Goal: Task Accomplishment & Management: Use online tool/utility

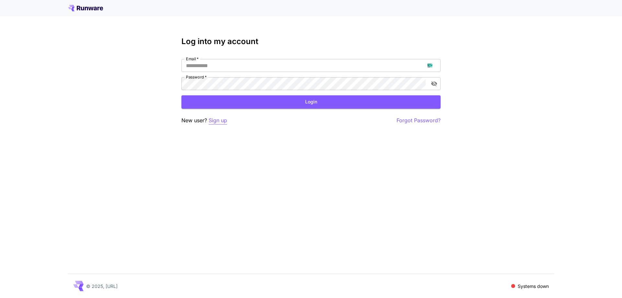
click at [220, 119] on p "Sign up" at bounding box center [218, 120] width 18 height 8
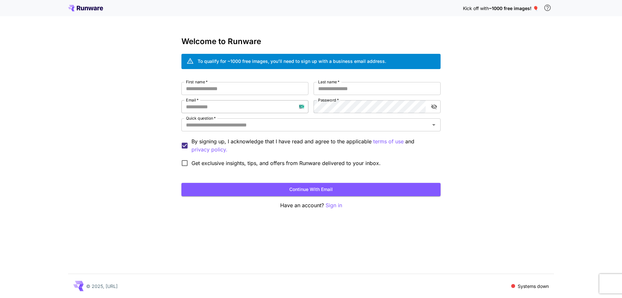
click at [244, 107] on input "Email   *" at bounding box center [245, 106] width 127 height 13
paste input "**********"
type input "**********"
click at [306, 89] on input "First name   *" at bounding box center [245, 88] width 127 height 13
type input "*********"
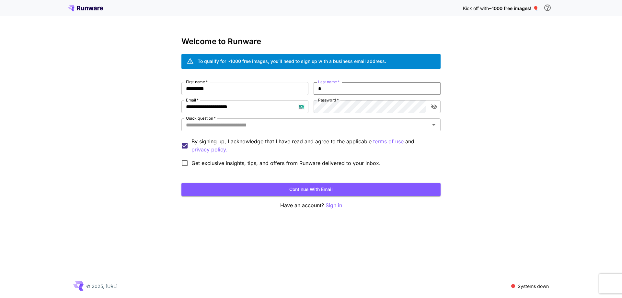
click at [348, 90] on input "*" at bounding box center [377, 88] width 127 height 13
type input "*******"
click at [304, 121] on input "Quick question   *" at bounding box center [306, 124] width 245 height 9
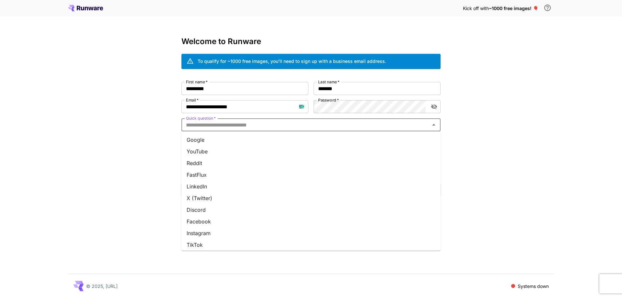
click at [304, 138] on li "Google" at bounding box center [311, 140] width 259 height 12
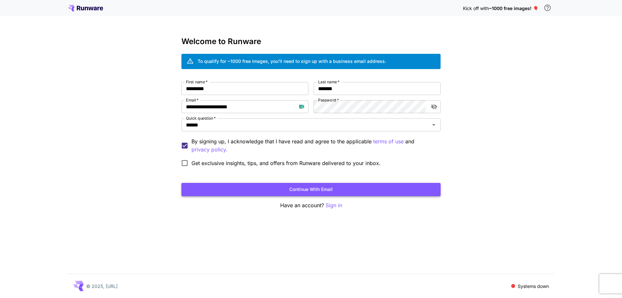
click at [316, 183] on button "Continue with email" at bounding box center [311, 189] width 259 height 13
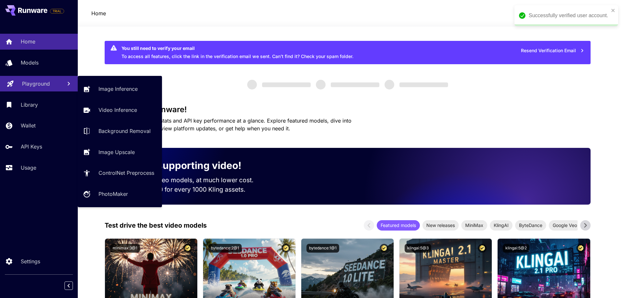
click at [41, 80] on p "Playground" at bounding box center [36, 84] width 28 height 8
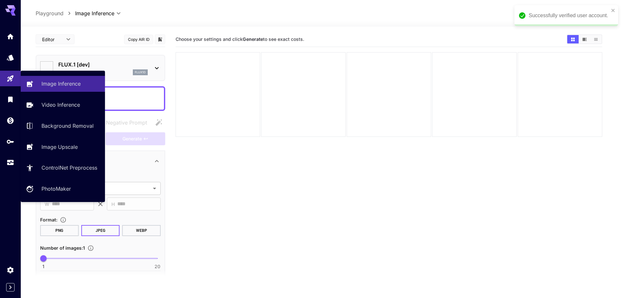
type input "**********"
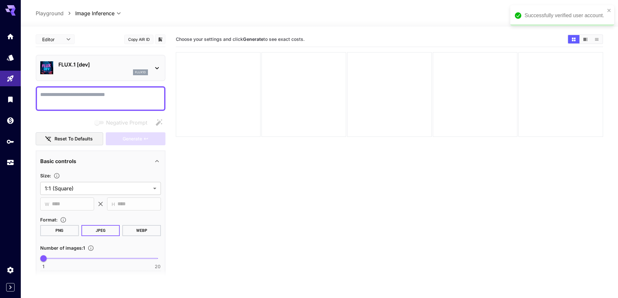
click at [606, 11] on div "Successfully verified user account." at bounding box center [560, 16] width 94 height 12
click at [563, 11] on span "credits left" at bounding box center [559, 14] width 23 height 6
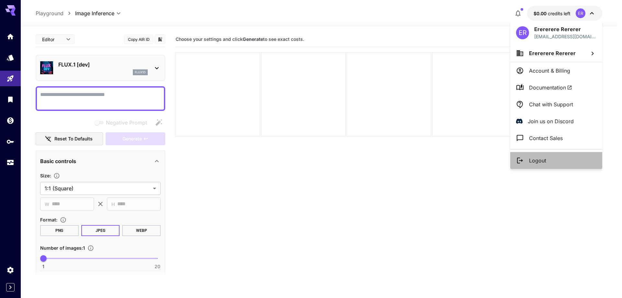
click at [524, 157] on icon at bounding box center [520, 161] width 8 height 8
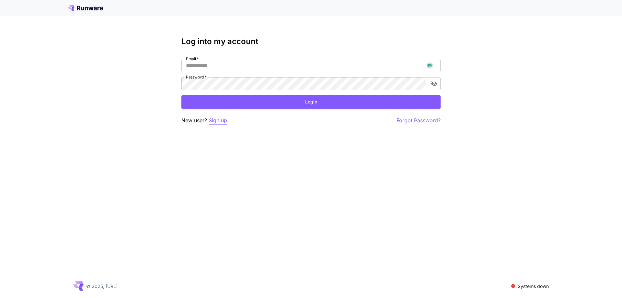
click at [220, 122] on p "Sign up" at bounding box center [218, 120] width 18 height 8
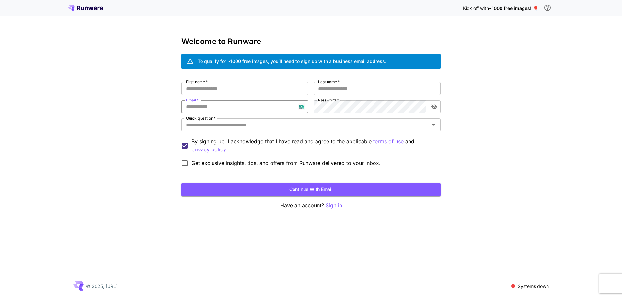
click at [228, 108] on input "Email   *" at bounding box center [245, 106] width 127 height 13
paste input "**********"
type input "**********"
click at [313, 107] on div "**********" at bounding box center [311, 126] width 259 height 88
click at [274, 83] on input "First name   *" at bounding box center [245, 88] width 127 height 13
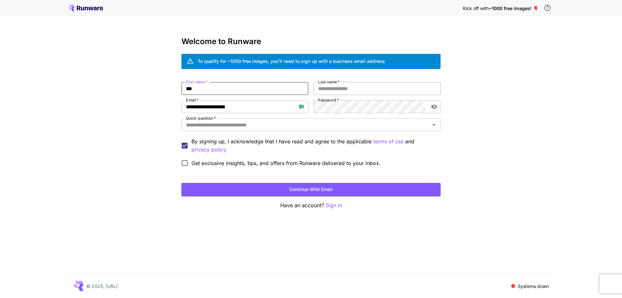
type input "***"
click at [331, 87] on input "Last name   *" at bounding box center [377, 88] width 127 height 13
type input "***"
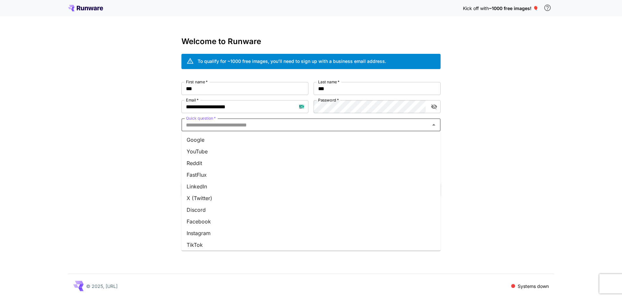
click at [333, 125] on input "Quick question   *" at bounding box center [306, 124] width 245 height 9
click at [330, 134] on li "Google" at bounding box center [311, 140] width 259 height 12
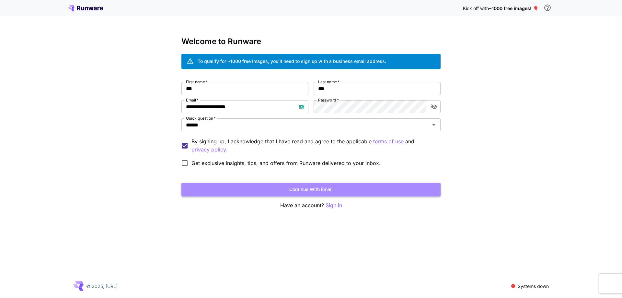
click at [332, 188] on button "Continue with email" at bounding box center [311, 189] width 259 height 13
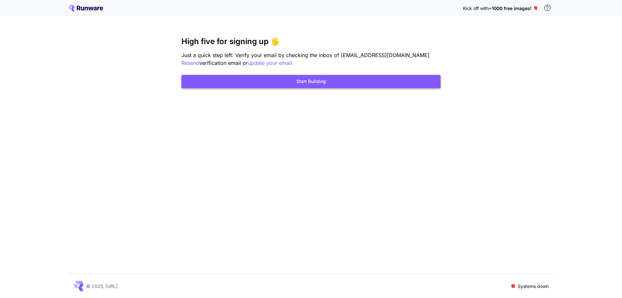
click at [372, 82] on button "Start Building" at bounding box center [311, 81] width 259 height 13
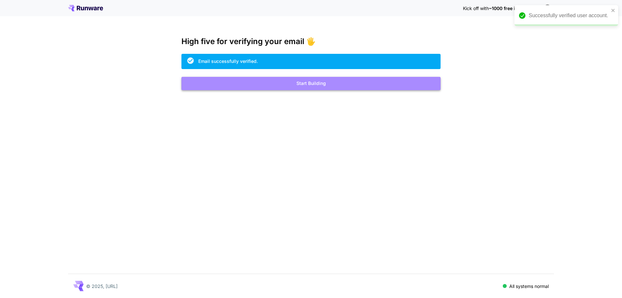
click at [332, 79] on button "Start Building" at bounding box center [311, 83] width 259 height 13
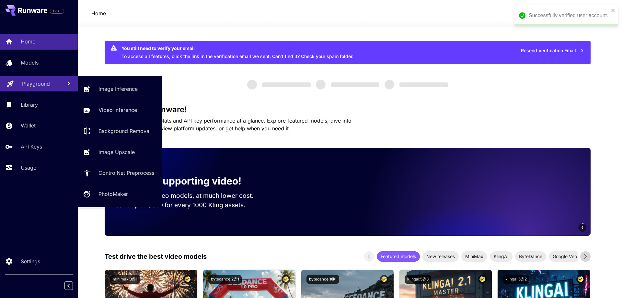
click at [47, 88] on link "Playground" at bounding box center [39, 84] width 78 height 16
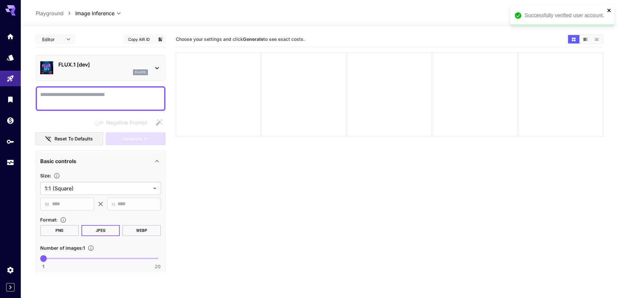
click at [609, 10] on icon "close" at bounding box center [608, 10] width 3 height 3
click at [550, 12] on span "credits left" at bounding box center [559, 14] width 23 height 6
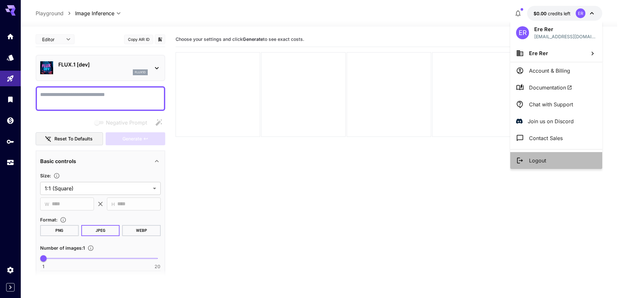
click at [551, 163] on li "Logout" at bounding box center [557, 160] width 92 height 17
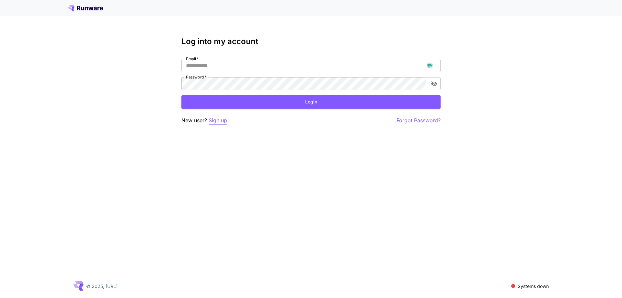
click at [220, 121] on p "Sign up" at bounding box center [218, 120] width 18 height 8
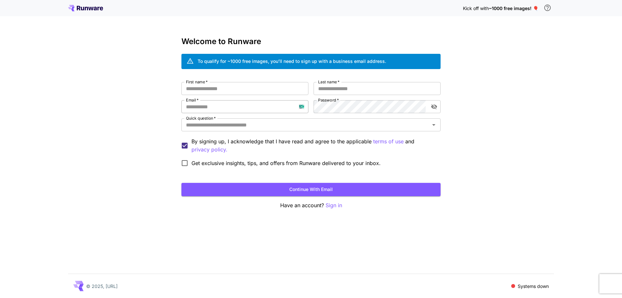
click at [235, 108] on input "Email   *" at bounding box center [245, 106] width 127 height 13
paste input "**********"
type input "**********"
click at [300, 92] on input "First name   *" at bounding box center [245, 88] width 127 height 13
type input "*****"
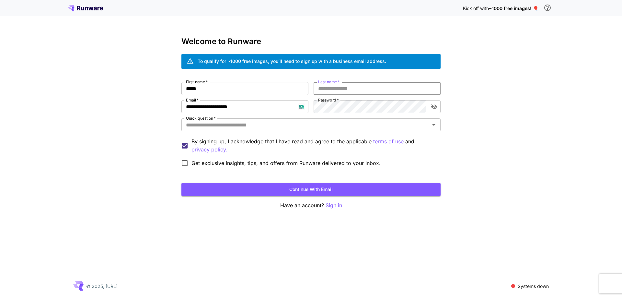
click at [361, 87] on input "Last name   *" at bounding box center [377, 88] width 127 height 13
type input "****"
click at [354, 126] on input "Quick question   *" at bounding box center [306, 124] width 245 height 9
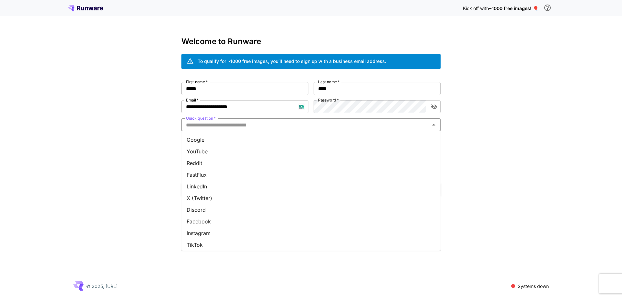
click at [349, 138] on li "Google" at bounding box center [311, 140] width 259 height 12
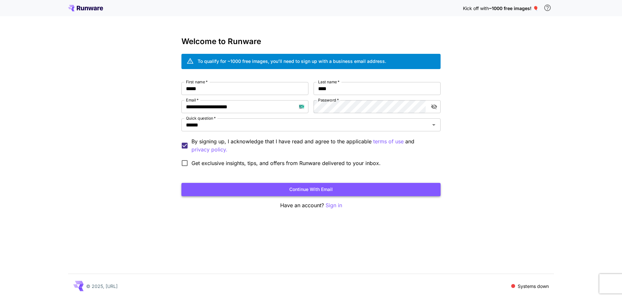
click at [336, 190] on button "Continue with email" at bounding box center [311, 189] width 259 height 13
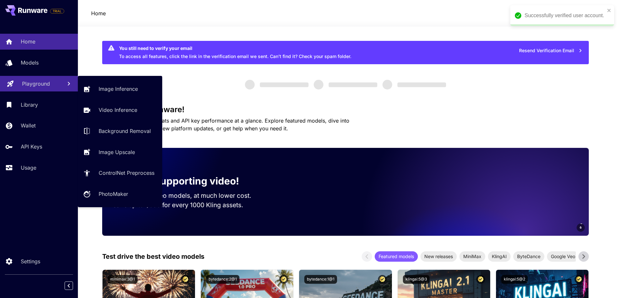
click at [42, 88] on link "Playground" at bounding box center [39, 84] width 78 height 16
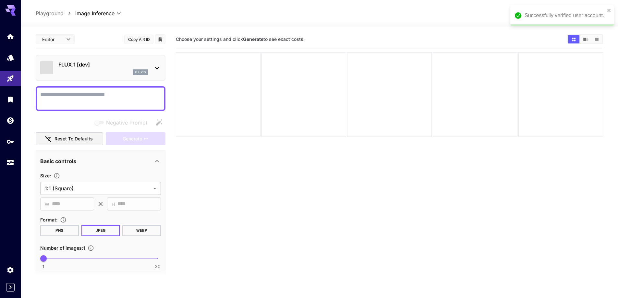
click at [612, 9] on div "Successfully verified user account." at bounding box center [562, 15] width 104 height 21
click at [120, 65] on p "FLUX.1 [dev]" at bounding box center [102, 65] width 89 height 8
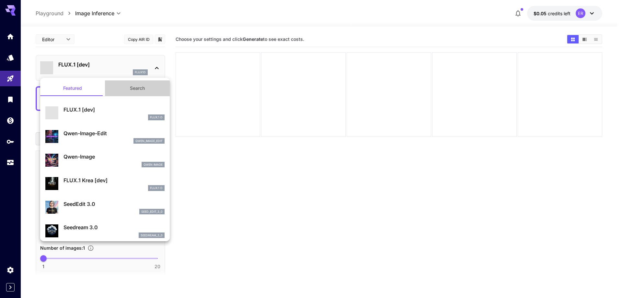
click at [136, 93] on button "Search" at bounding box center [137, 88] width 65 height 16
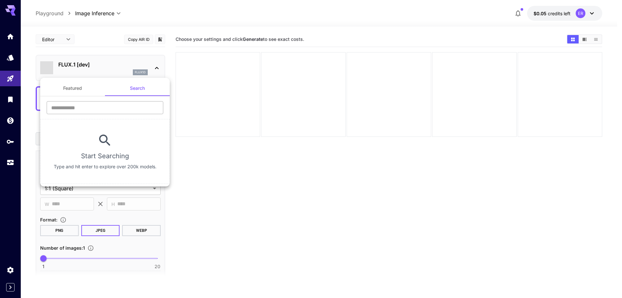
click at [125, 109] on input "text" at bounding box center [105, 107] width 117 height 13
type input "****"
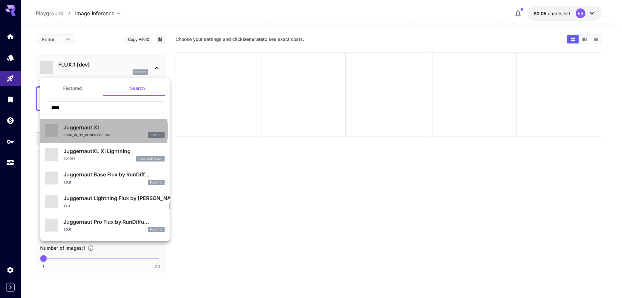
drag, startPoint x: 101, startPoint y: 134, endPoint x: 103, endPoint y: 130, distance: 4.9
click at [103, 130] on p "Juggernaut XL" at bounding box center [114, 128] width 101 height 8
type input "**"
type input "***"
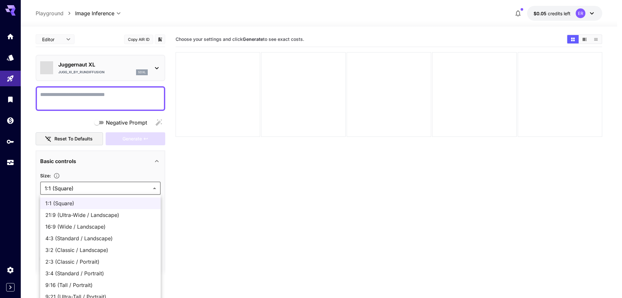
click at [87, 185] on body "**********" at bounding box center [311, 174] width 622 height 349
click at [88, 230] on span "16:9 (Wide / Landscape)" at bounding box center [100, 227] width 110 height 8
type input "**********"
type input "****"
type input "***"
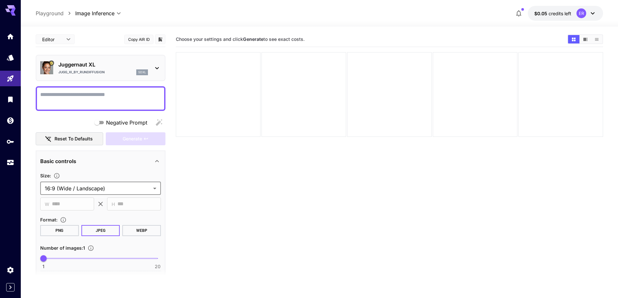
click at [119, 94] on textarea "Negative Prompt" at bounding box center [100, 99] width 121 height 16
paste textarea "**********"
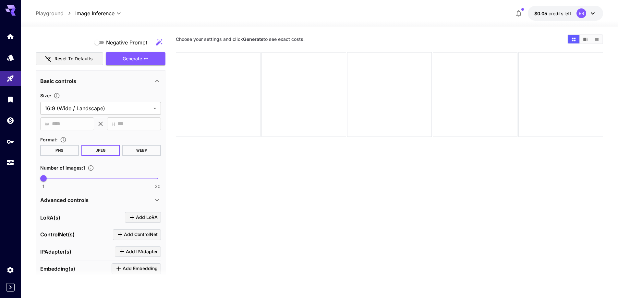
scroll to position [282, 0]
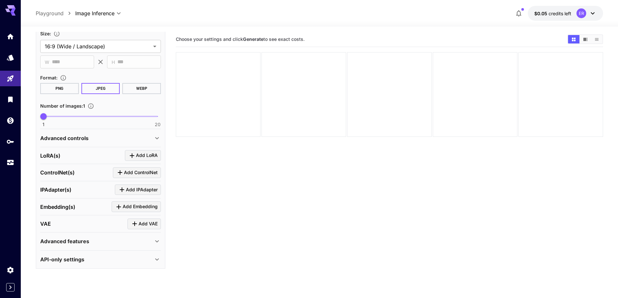
type textarea "**********"
type input "**"
drag, startPoint x: 115, startPoint y: 116, endPoint x: 121, endPoint y: 116, distance: 6.2
click at [121, 116] on span "1 20 14" at bounding box center [100, 117] width 114 height 10
click at [103, 136] on div "Advanced controls" at bounding box center [96, 138] width 113 height 8
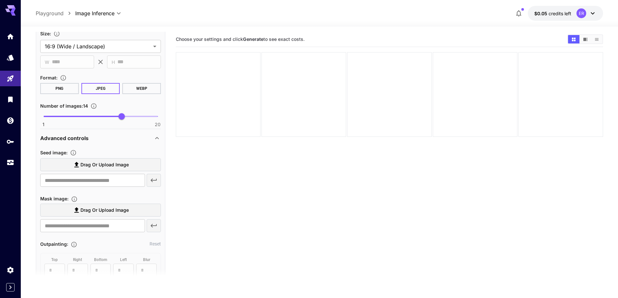
click at [103, 167] on span "Drag or upload image" at bounding box center [104, 165] width 48 height 8
click at [0, 0] on input "Drag or upload image" at bounding box center [0, 0] width 0 height 0
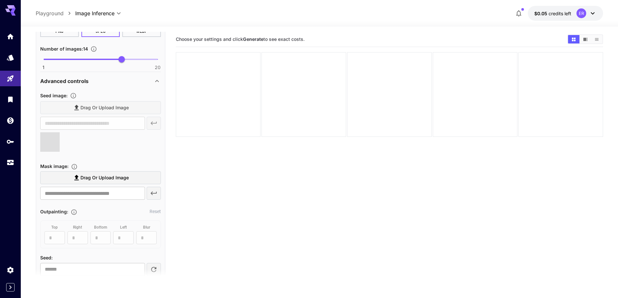
type input "**********"
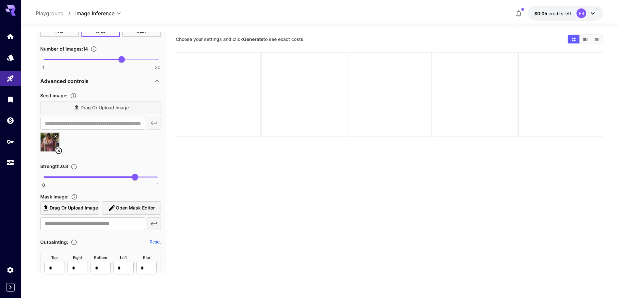
scroll to position [379, 0]
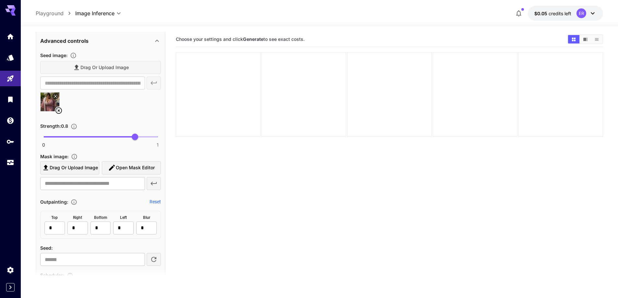
type input "****"
click at [121, 137] on span "0 1 0.68" at bounding box center [100, 137] width 114 height 10
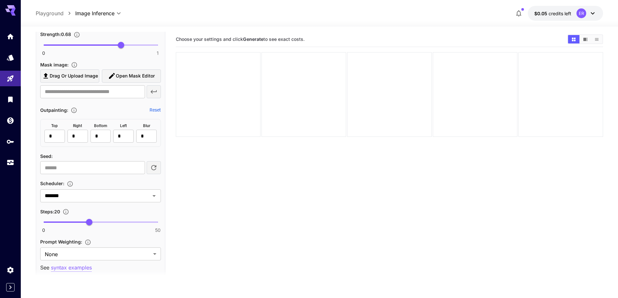
scroll to position [477, 0]
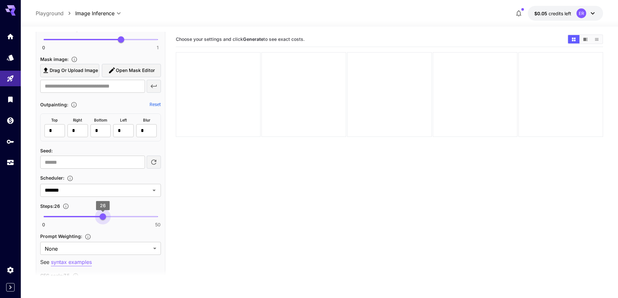
type input "**"
click at [104, 217] on span "0 50 27" at bounding box center [100, 217] width 114 height 10
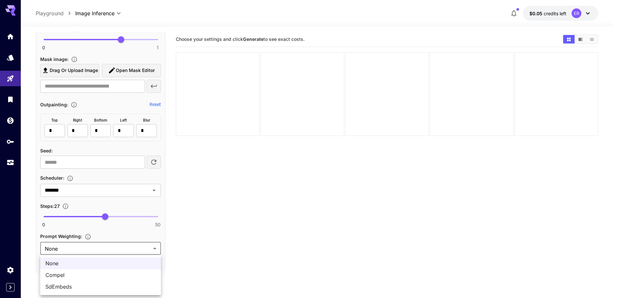
click at [93, 244] on body "**********" at bounding box center [309, 174] width 618 height 349
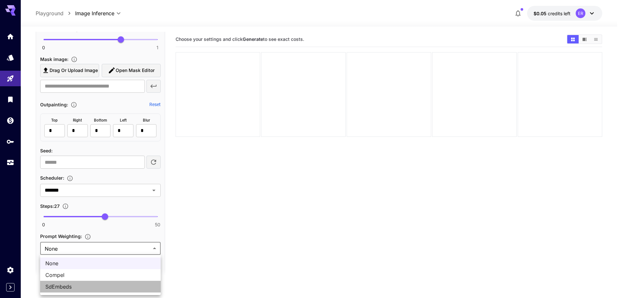
click at [69, 283] on span "SdEmbeds" at bounding box center [100, 287] width 110 height 8
type input "********"
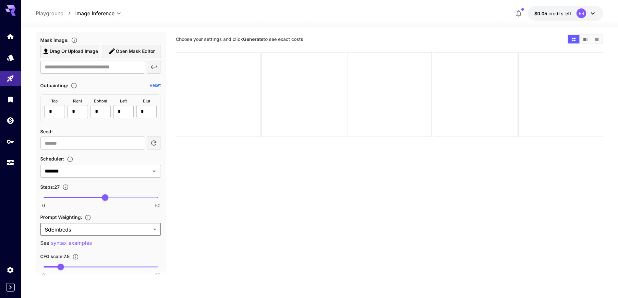
scroll to position [606, 0]
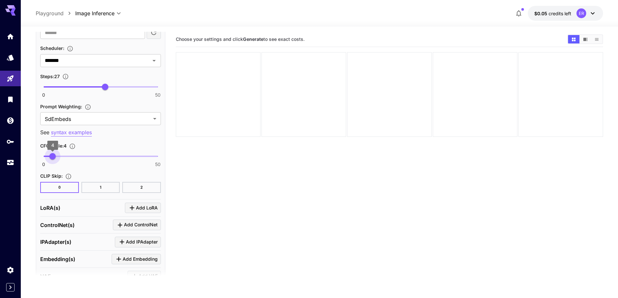
type input "***"
click at [52, 154] on span "3.7" at bounding box center [52, 156] width 6 height 6
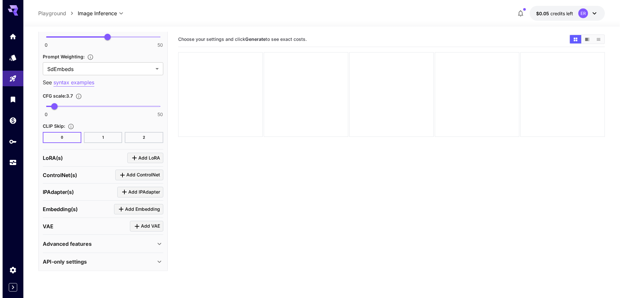
scroll to position [658, 0]
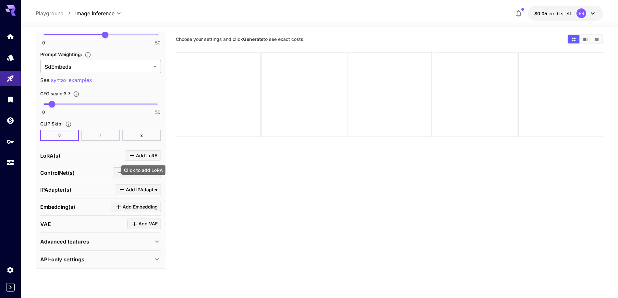
click at [132, 153] on icon "Click to add LoRA" at bounding box center [132, 156] width 8 height 8
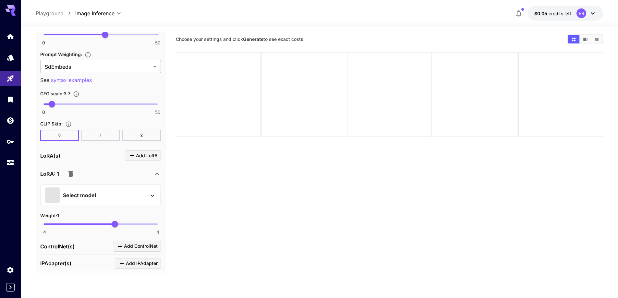
click at [124, 188] on div "Select model" at bounding box center [95, 195] width 101 height 16
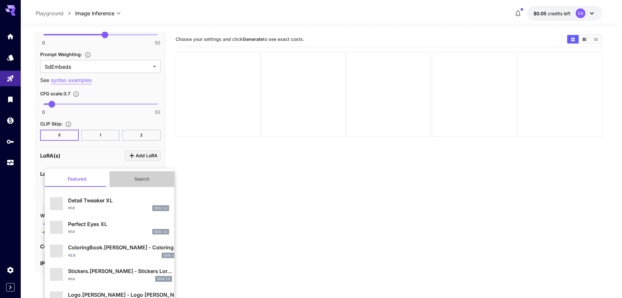
click at [143, 180] on button "Search" at bounding box center [142, 179] width 65 height 16
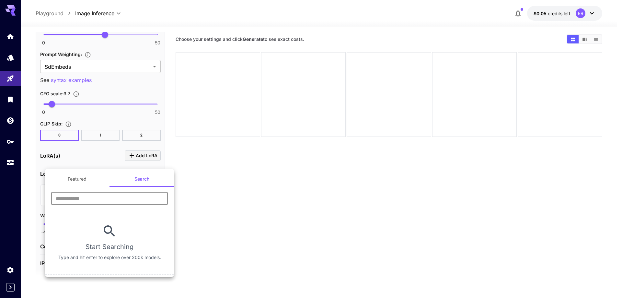
click at [127, 198] on input "text" at bounding box center [109, 198] width 117 height 13
type input "****"
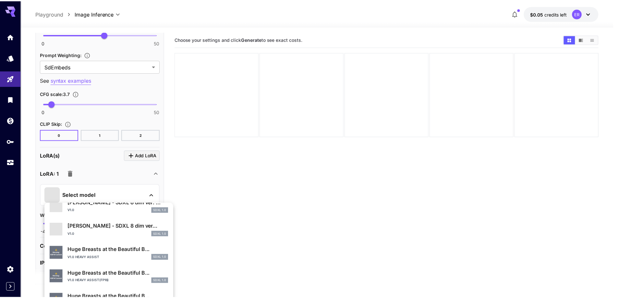
scroll to position [195, 0]
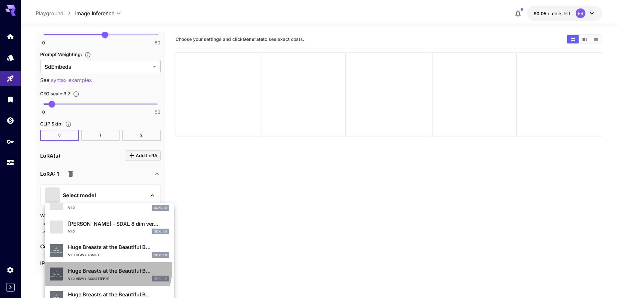
click at [100, 267] on p "Huge Breasts at the Beautiful B..." at bounding box center [118, 271] width 101 height 8
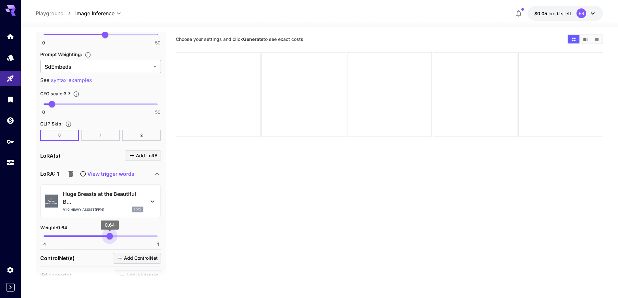
type input "****"
click at [109, 238] on span "0.57" at bounding box center [108, 236] width 6 height 6
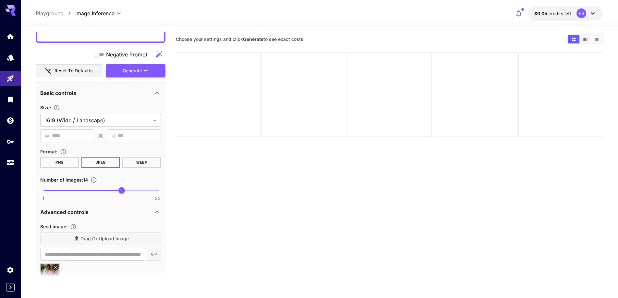
scroll to position [205, 0]
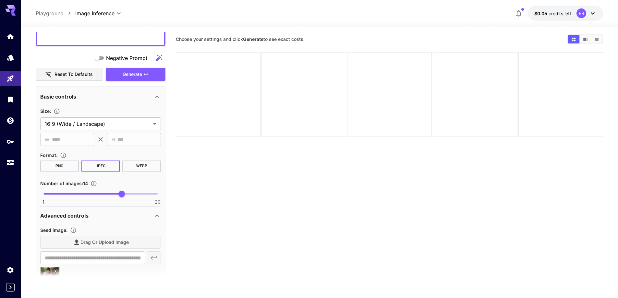
click at [147, 64] on div "Negative Prompt" at bounding box center [101, 58] width 130 height 13
click at [142, 75] on span "Generate" at bounding box center [132, 74] width 19 height 8
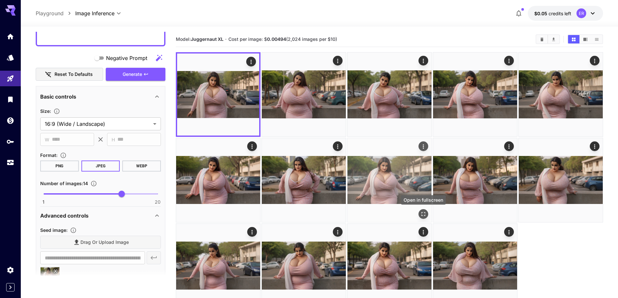
click at [423, 215] on icon "Open in fullscreen" at bounding box center [423, 214] width 6 height 6
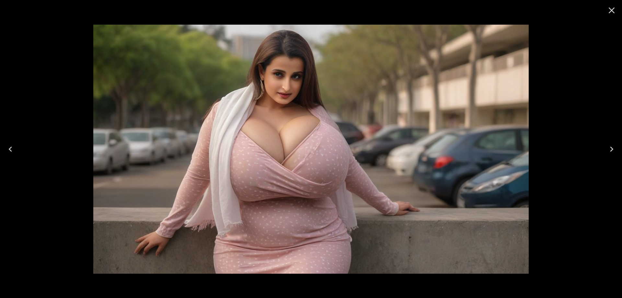
click at [612, 150] on icon "Next" at bounding box center [611, 149] width 3 height 5
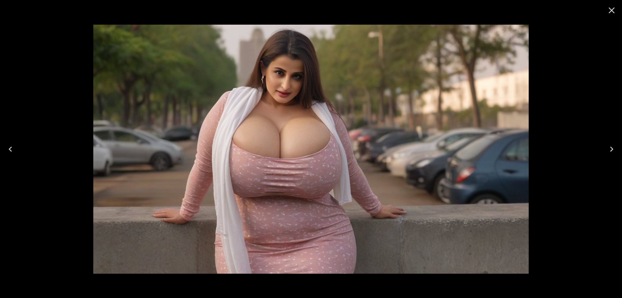
click at [612, 150] on icon "Next" at bounding box center [611, 149] width 3 height 5
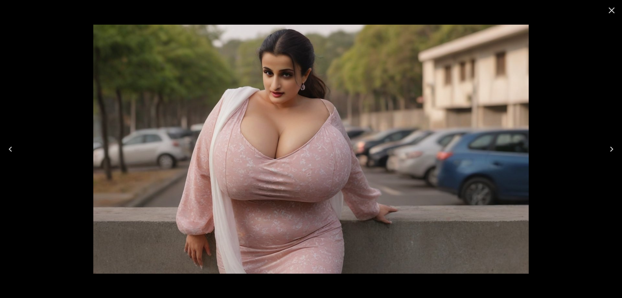
click at [612, 150] on icon "Next" at bounding box center [611, 149] width 3 height 5
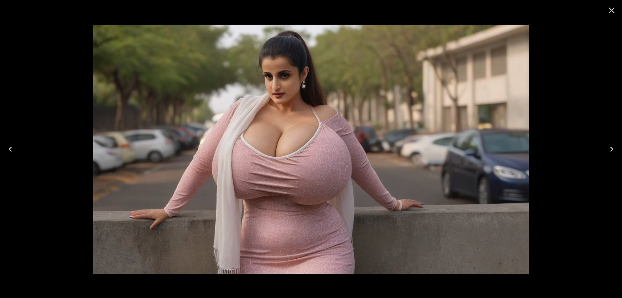
click at [612, 150] on icon "Next" at bounding box center [611, 149] width 3 height 5
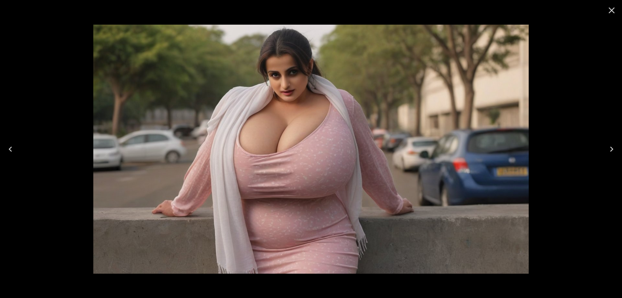
click at [612, 150] on icon "Next" at bounding box center [611, 149] width 3 height 5
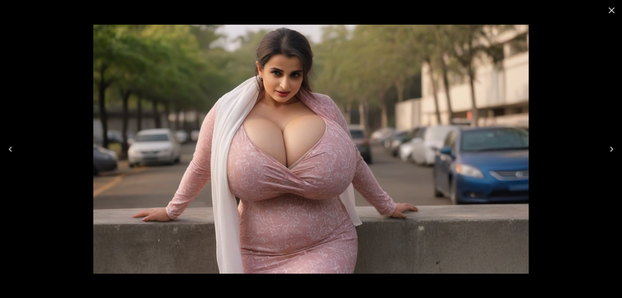
click at [612, 150] on icon "Next" at bounding box center [611, 149] width 3 height 5
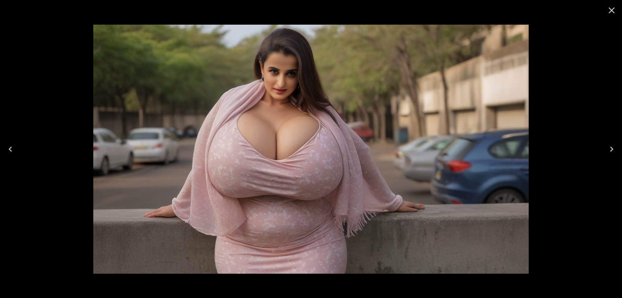
click at [612, 150] on icon "Next" at bounding box center [611, 149] width 3 height 5
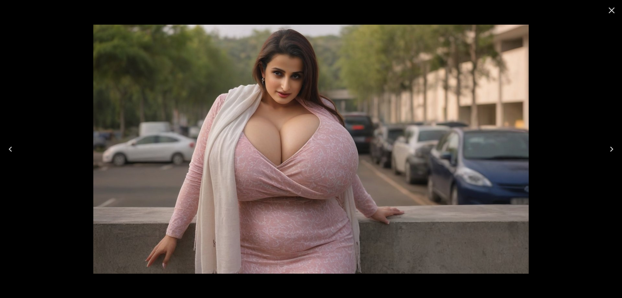
click at [612, 150] on icon "Next" at bounding box center [611, 149] width 3 height 5
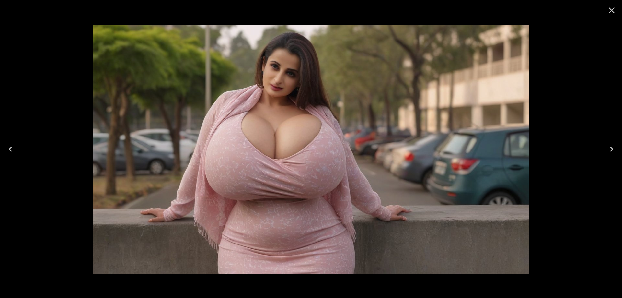
click at [613, 12] on icon "Close" at bounding box center [612, 10] width 6 height 6
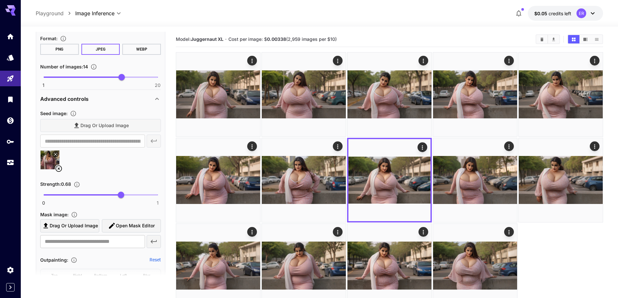
scroll to position [334, 0]
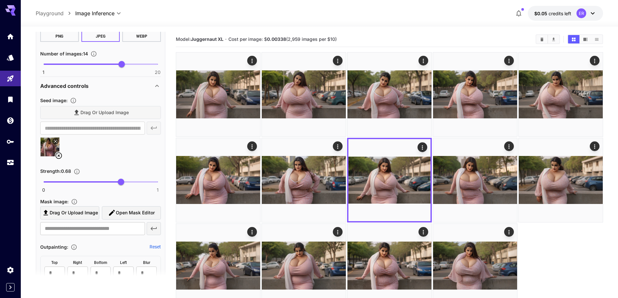
click at [58, 156] on icon at bounding box center [58, 155] width 6 height 6
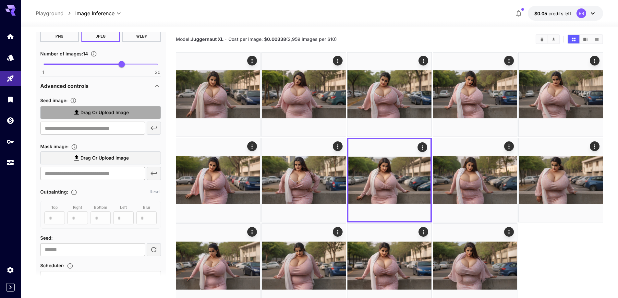
click at [104, 111] on span "Drag or upload image" at bounding box center [104, 113] width 48 height 8
click at [0, 0] on input "Drag or upload image" at bounding box center [0, 0] width 0 height 0
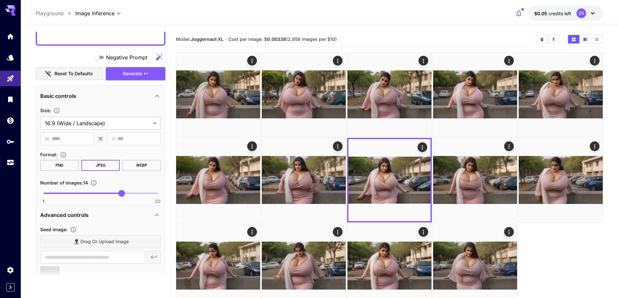
scroll to position [205, 0]
type input "**********"
click at [148, 70] on button "Generate" at bounding box center [136, 74] width 60 height 13
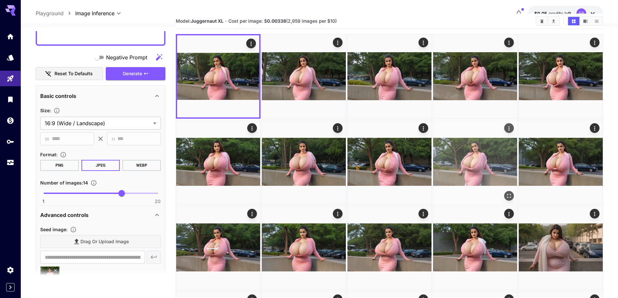
scroll to position [32, 0]
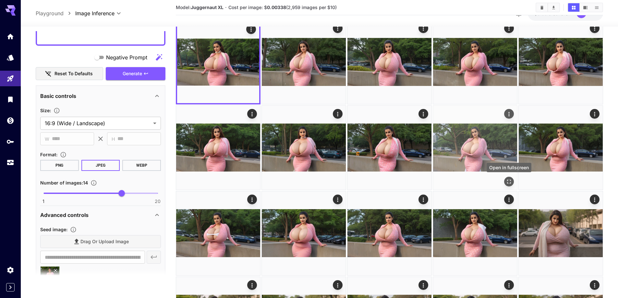
click at [508, 184] on icon "Open in fullscreen" at bounding box center [508, 181] width 6 height 6
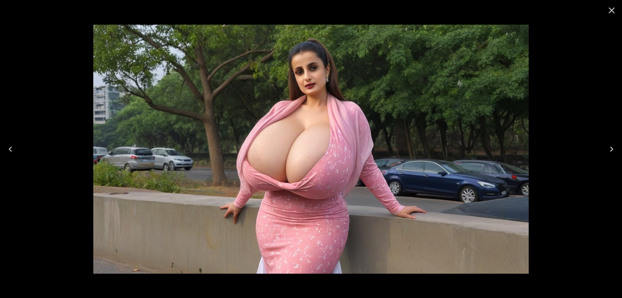
click at [608, 148] on icon "Next" at bounding box center [612, 149] width 10 height 10
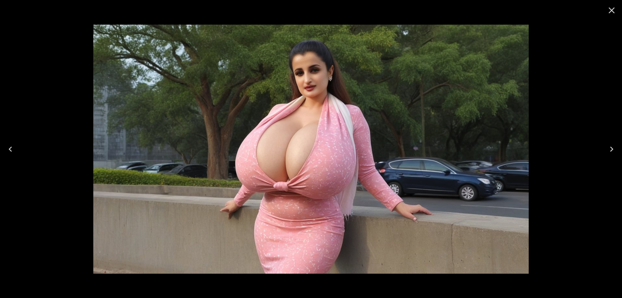
click at [608, 148] on icon "Next" at bounding box center [612, 149] width 10 height 10
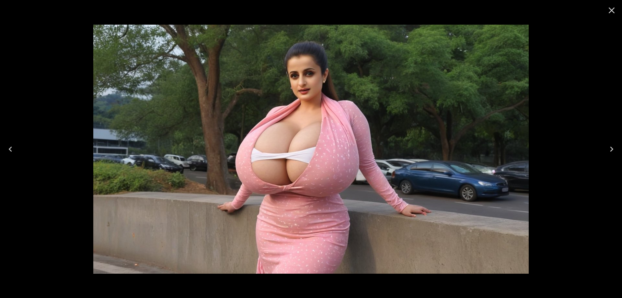
click at [608, 148] on icon "Next" at bounding box center [612, 149] width 10 height 10
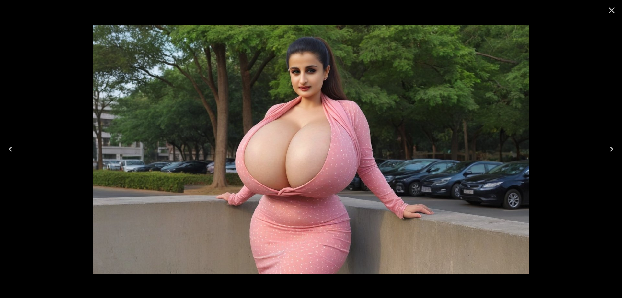
click at [608, 148] on icon "Next" at bounding box center [612, 149] width 10 height 10
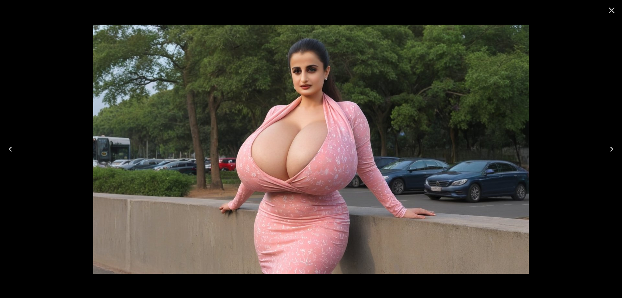
click at [608, 148] on icon "Next" at bounding box center [612, 149] width 10 height 10
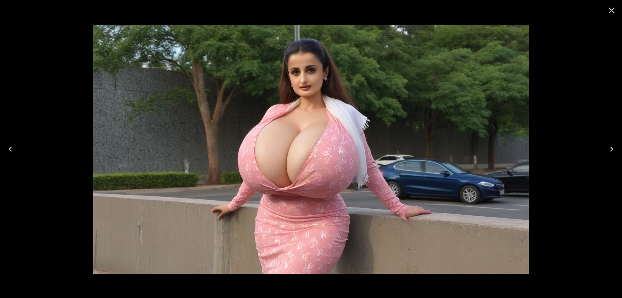
click at [609, 13] on icon "Close" at bounding box center [612, 10] width 10 height 10
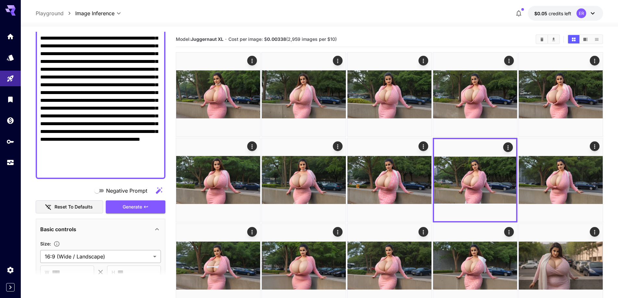
scroll to position [42, 0]
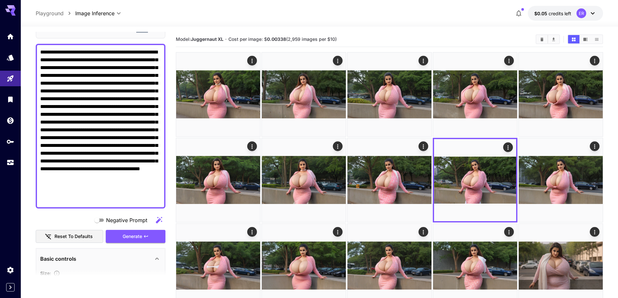
click at [126, 122] on textarea "**********" at bounding box center [100, 126] width 121 height 156
drag, startPoint x: 126, startPoint y: 122, endPoint x: 110, endPoint y: 131, distance: 19.0
click at [110, 131] on textarea "**********" at bounding box center [100, 126] width 121 height 156
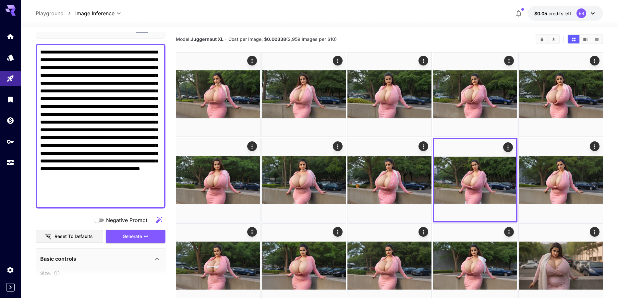
click at [110, 131] on textarea "**********" at bounding box center [100, 126] width 121 height 156
paste textarea "**********"
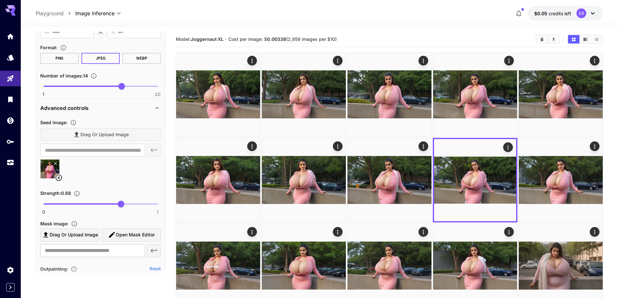
scroll to position [434, 0]
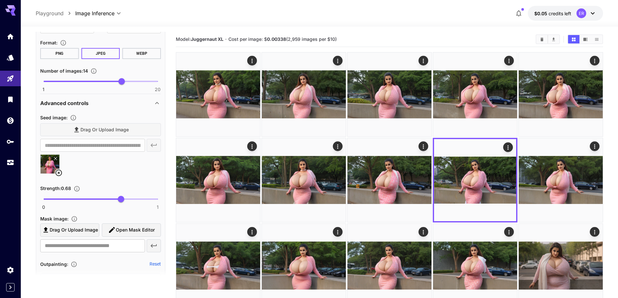
type textarea "**********"
click at [59, 171] on icon at bounding box center [59, 173] width 8 height 8
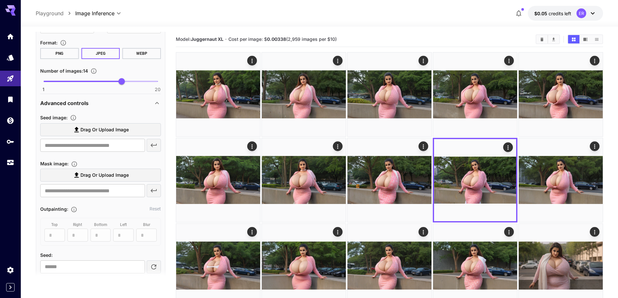
click at [108, 132] on span "Drag or upload image" at bounding box center [104, 130] width 48 height 8
click at [0, 0] on input "Drag or upload image" at bounding box center [0, 0] width 0 height 0
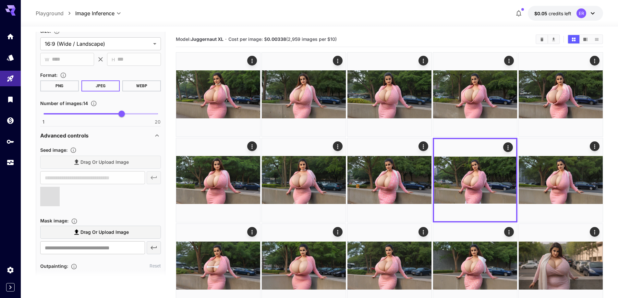
type input "**********"
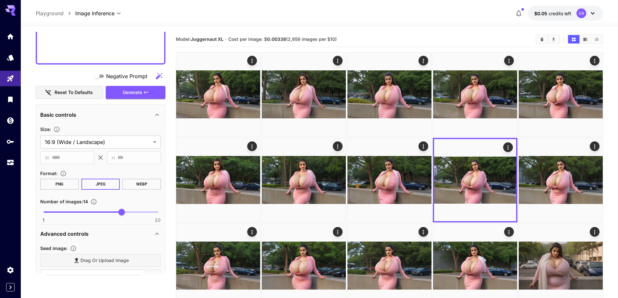
scroll to position [304, 0]
click at [143, 88] on button "Generate" at bounding box center [136, 91] width 60 height 13
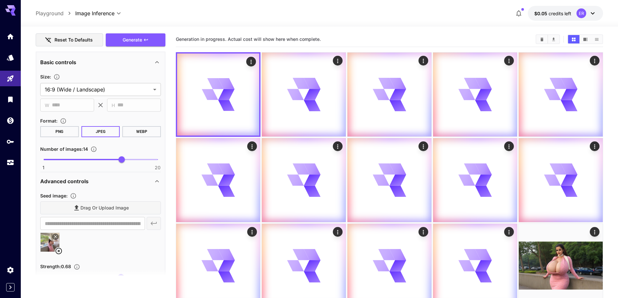
scroll to position [466, 0]
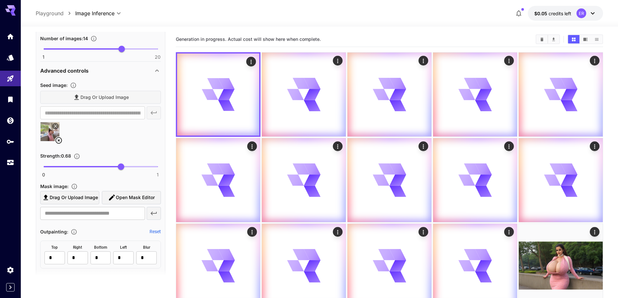
click at [62, 143] on icon at bounding box center [59, 140] width 8 height 8
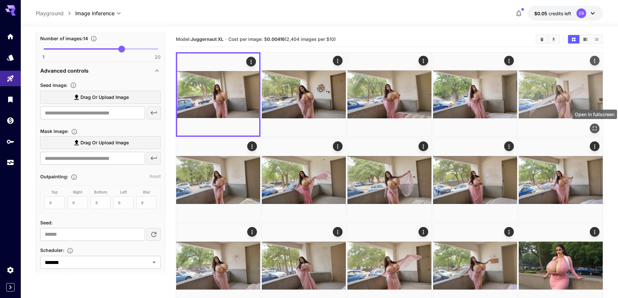
click at [592, 127] on icon "Open in fullscreen" at bounding box center [594, 128] width 4 height 4
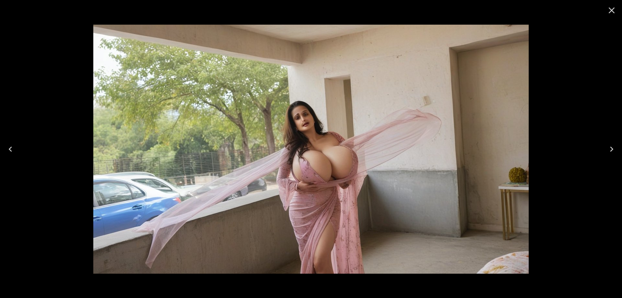
click at [615, 148] on icon "Next" at bounding box center [612, 149] width 10 height 10
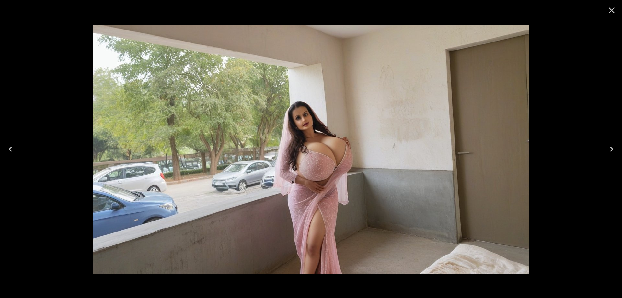
click at [615, 148] on icon "Next" at bounding box center [612, 149] width 10 height 10
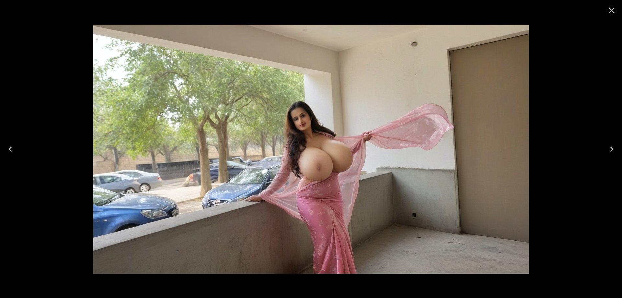
click at [615, 148] on icon "Next" at bounding box center [612, 149] width 10 height 10
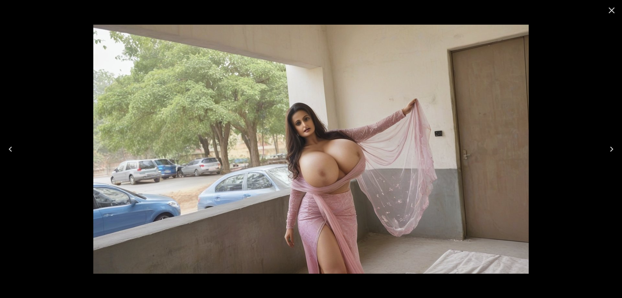
click at [615, 148] on icon "Next" at bounding box center [612, 149] width 10 height 10
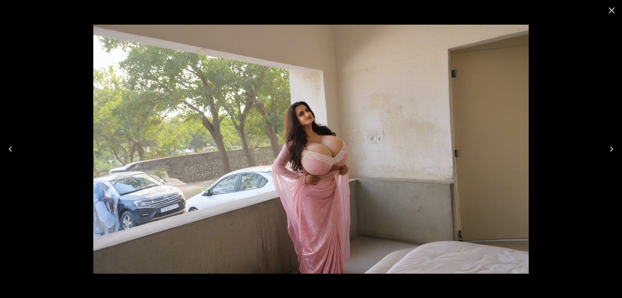
click at [615, 148] on icon "Next" at bounding box center [612, 149] width 10 height 10
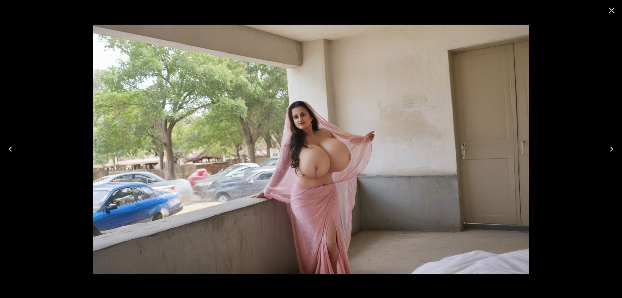
click at [615, 148] on icon "Next" at bounding box center [612, 149] width 10 height 10
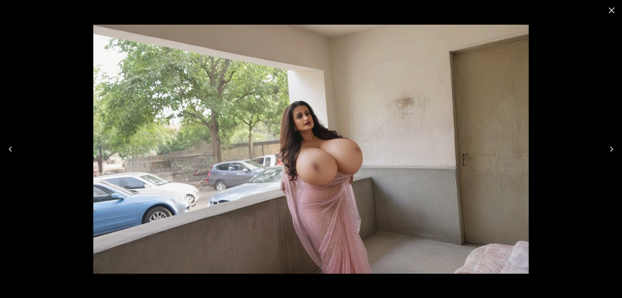
click at [615, 148] on icon "Next" at bounding box center [612, 149] width 10 height 10
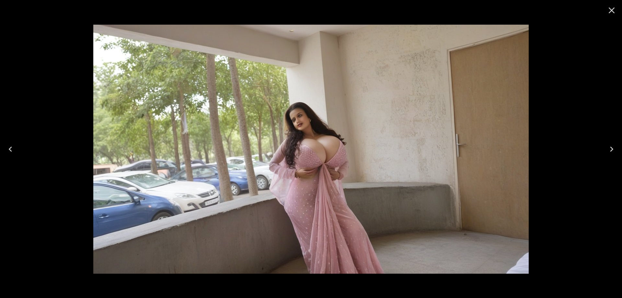
click at [615, 148] on icon "Next" at bounding box center [612, 149] width 10 height 10
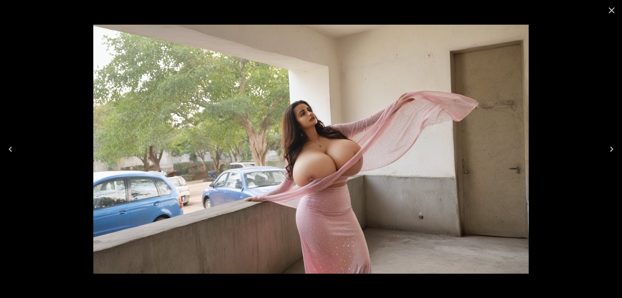
click at [615, 148] on icon "Next" at bounding box center [612, 149] width 10 height 10
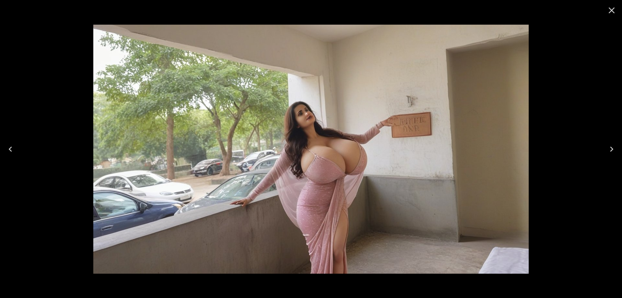
click at [610, 11] on icon "Close" at bounding box center [612, 10] width 10 height 10
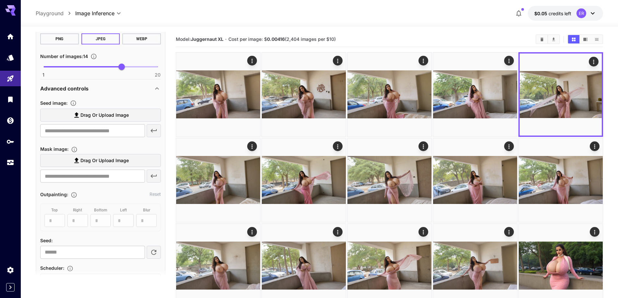
scroll to position [434, 0]
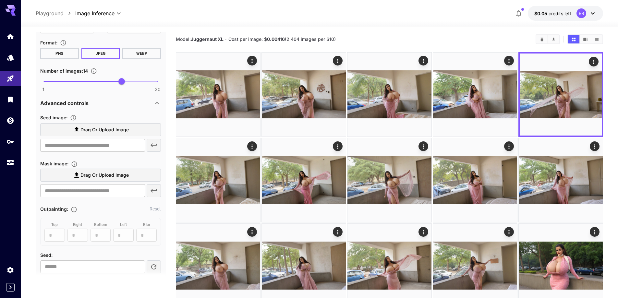
click at [113, 129] on span "Drag or upload image" at bounding box center [104, 130] width 48 height 8
click at [0, 0] on input "Drag or upload image" at bounding box center [0, 0] width 0 height 0
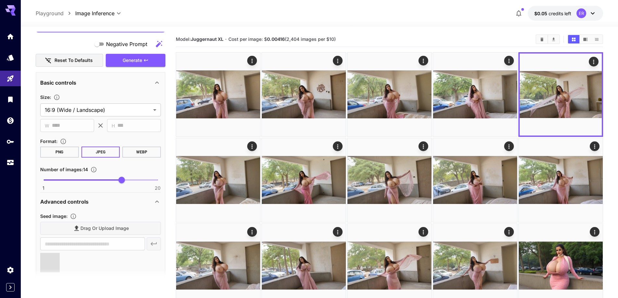
scroll to position [304, 0]
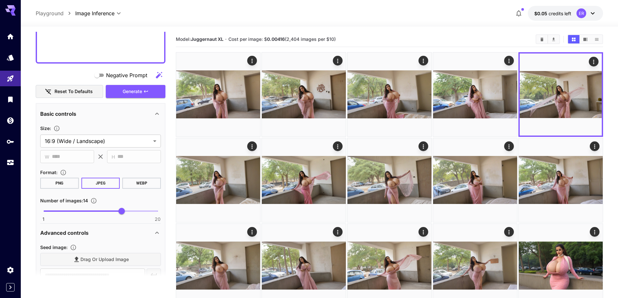
type input "**********"
click at [144, 89] on icon "button" at bounding box center [145, 91] width 5 height 5
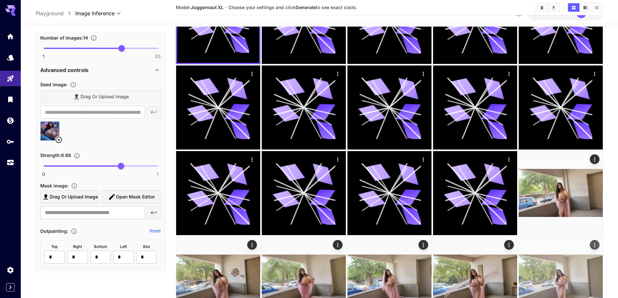
scroll to position [130, 0]
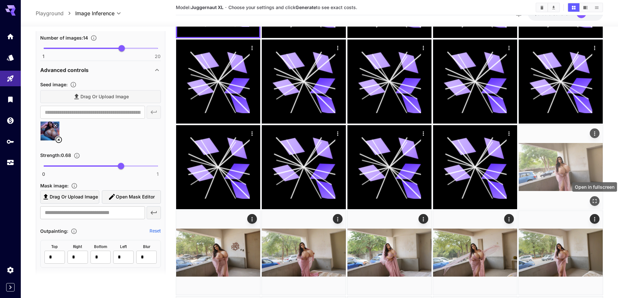
click at [596, 201] on icon "Open in fullscreen" at bounding box center [594, 201] width 6 height 6
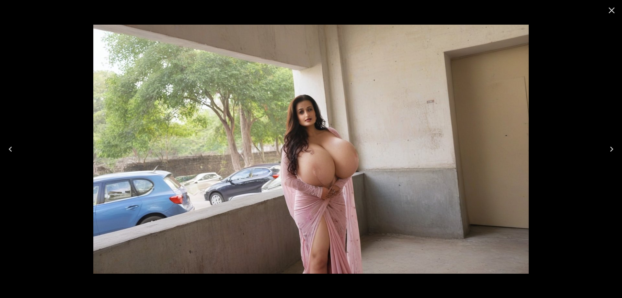
click at [610, 155] on button "Next" at bounding box center [612, 149] width 21 height 26
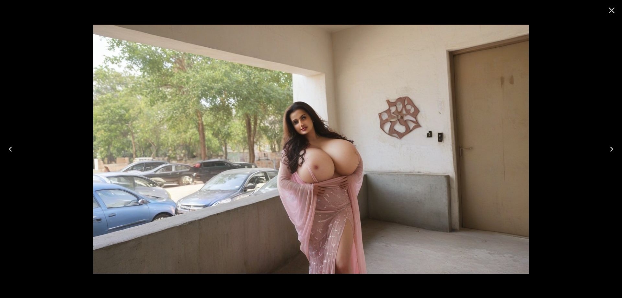
click at [610, 155] on button "Next" at bounding box center [612, 149] width 21 height 26
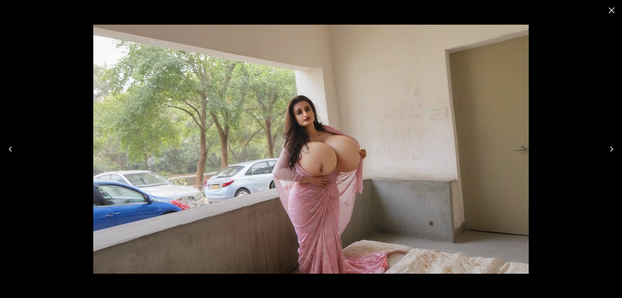
click at [610, 155] on button "Next" at bounding box center [612, 149] width 21 height 26
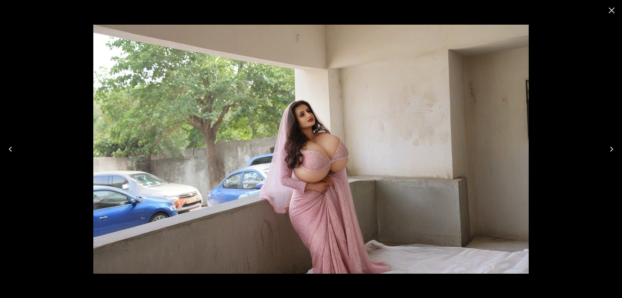
click at [605, 147] on button "Next" at bounding box center [612, 149] width 21 height 26
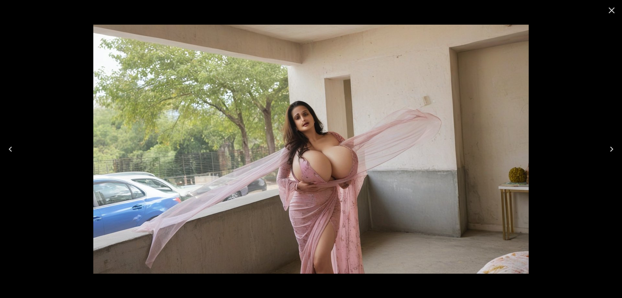
click at [605, 147] on button "Next" at bounding box center [612, 149] width 21 height 26
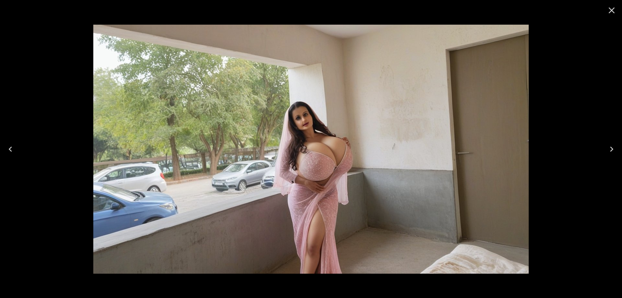
click at [605, 147] on button "Next" at bounding box center [612, 149] width 21 height 26
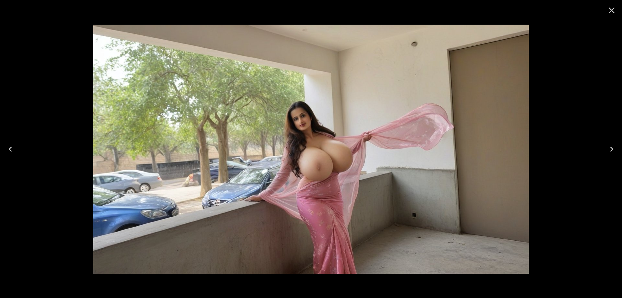
click at [605, 147] on button "Next" at bounding box center [612, 149] width 21 height 26
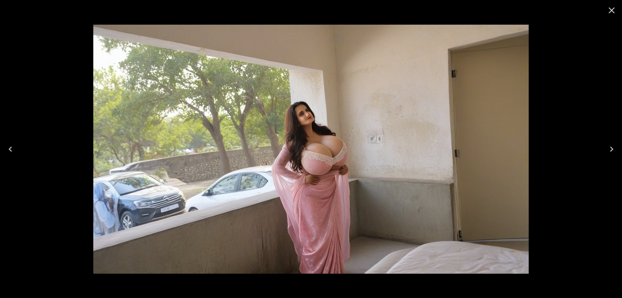
click at [605, 147] on button "Next" at bounding box center [612, 149] width 21 height 26
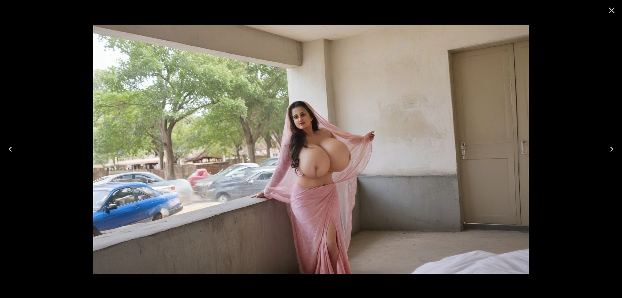
click at [605, 147] on button "Next" at bounding box center [612, 149] width 21 height 26
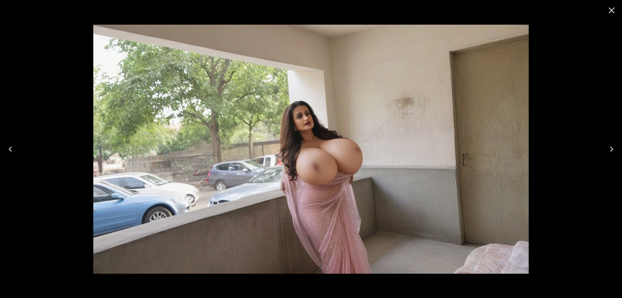
click at [605, 147] on button "Next" at bounding box center [612, 149] width 21 height 26
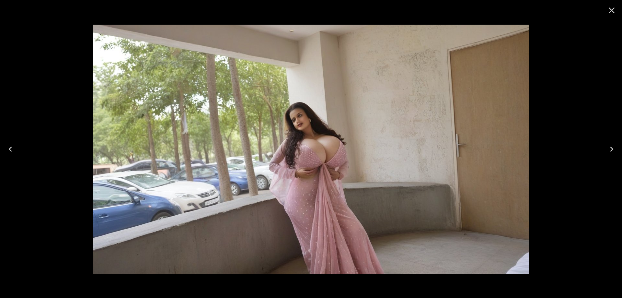
click at [605, 147] on button "Next" at bounding box center [612, 149] width 21 height 26
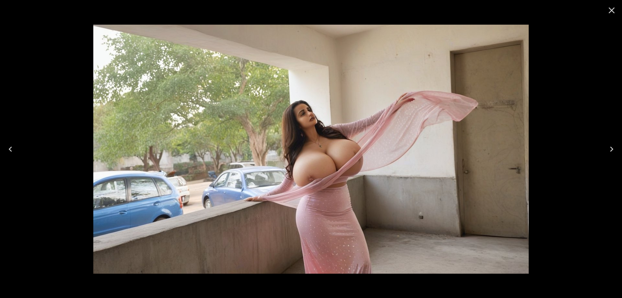
click at [605, 147] on button "Next" at bounding box center [612, 149] width 21 height 26
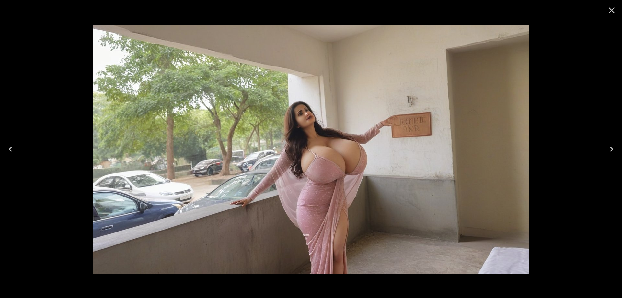
click at [605, 147] on button "Next" at bounding box center [612, 149] width 21 height 26
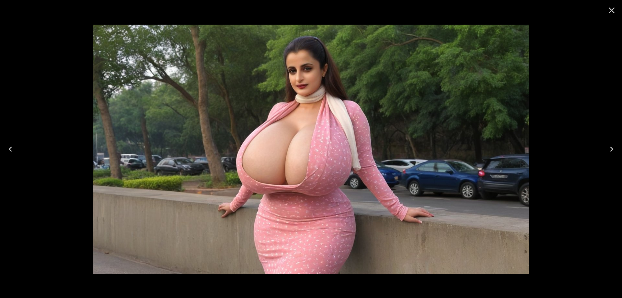
click at [615, 147] on icon "Next" at bounding box center [612, 149] width 10 height 10
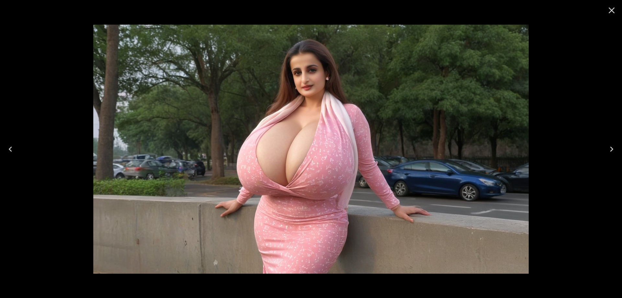
click at [615, 147] on icon "Next" at bounding box center [612, 149] width 10 height 10
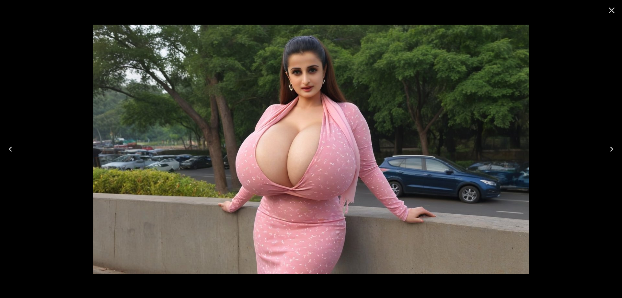
click at [617, 148] on button "Next" at bounding box center [612, 149] width 21 height 26
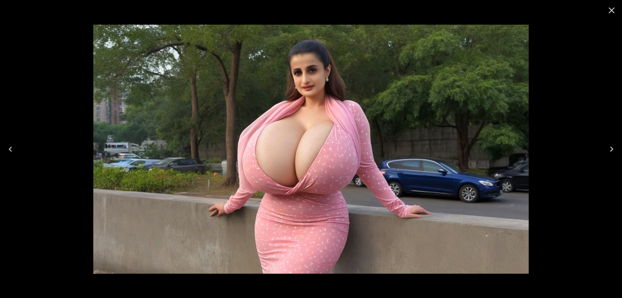
click at [617, 148] on button "Next" at bounding box center [612, 149] width 21 height 26
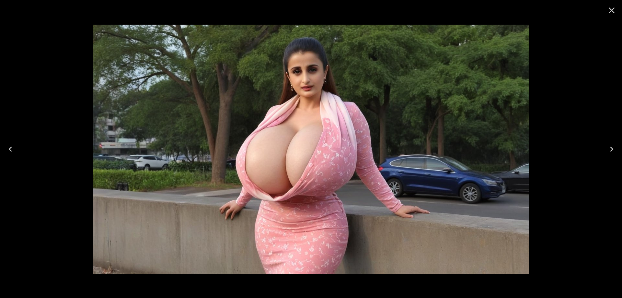
click at [608, 149] on icon "Next" at bounding box center [612, 149] width 10 height 10
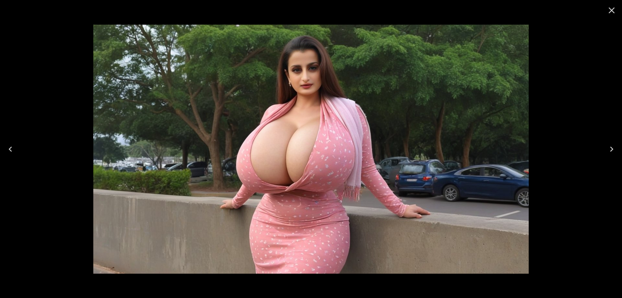
click at [608, 149] on icon "Next" at bounding box center [612, 149] width 10 height 10
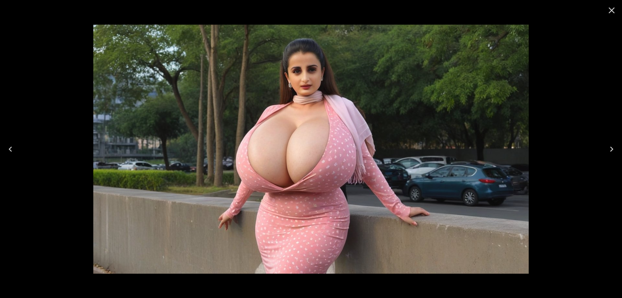
click at [617, 148] on button "Next" at bounding box center [612, 149] width 21 height 26
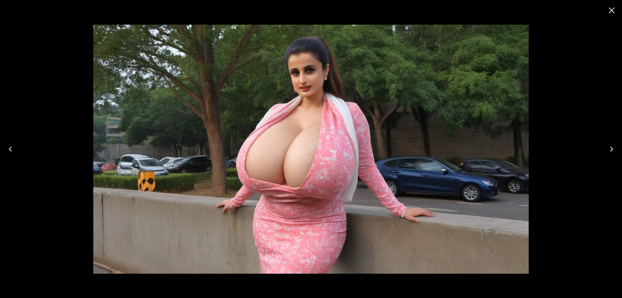
click at [617, 148] on button "Next" at bounding box center [612, 149] width 21 height 26
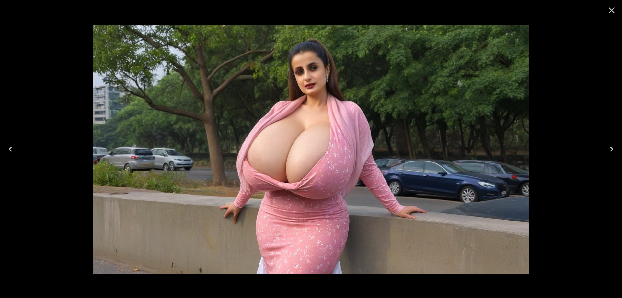
click at [617, 148] on button "Next" at bounding box center [612, 149] width 21 height 26
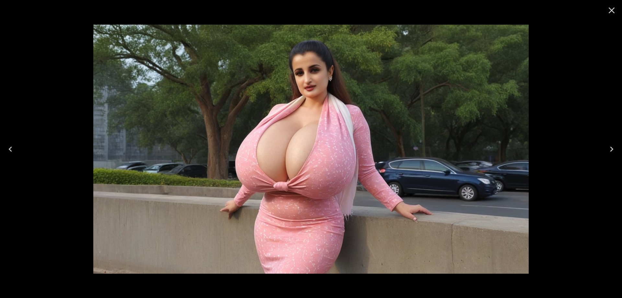
click at [612, 148] on icon "Next" at bounding box center [612, 149] width 10 height 10
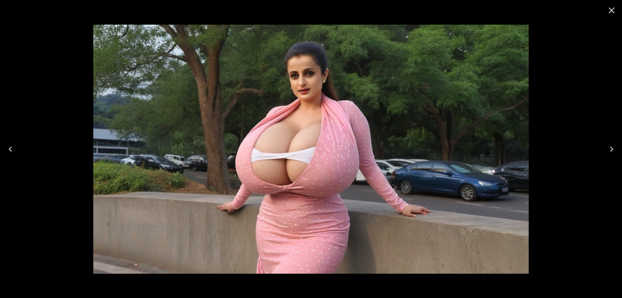
click at [612, 148] on icon "Next" at bounding box center [612, 149] width 10 height 10
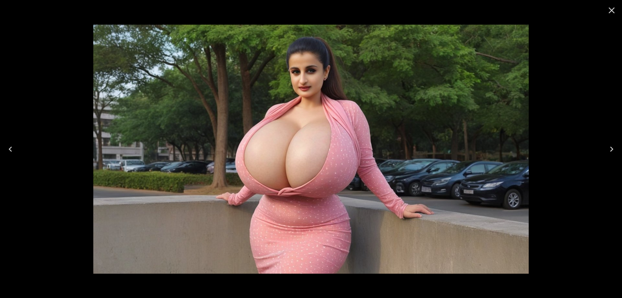
click at [614, 145] on icon "Next" at bounding box center [612, 149] width 10 height 10
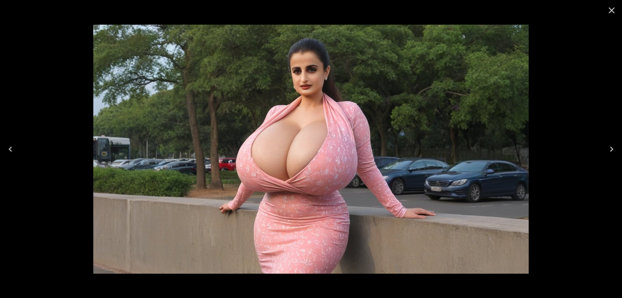
click at [615, 145] on icon "Next" at bounding box center [612, 149] width 10 height 10
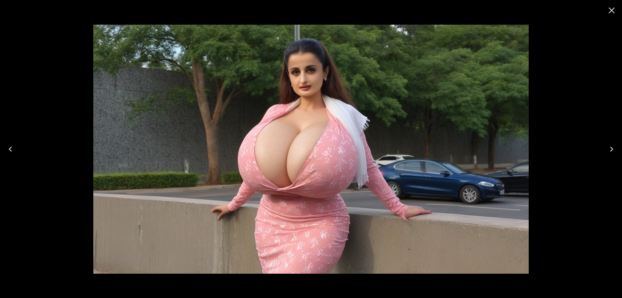
click at [615, 145] on icon "Next" at bounding box center [612, 149] width 10 height 10
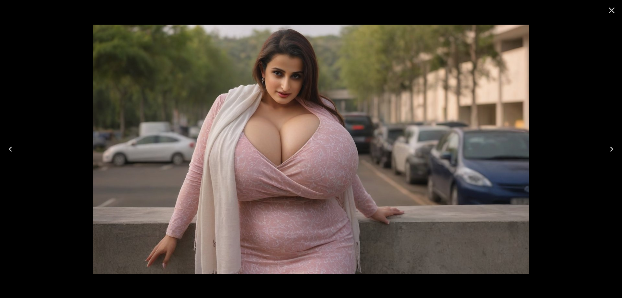
click at [615, 145] on icon "Next" at bounding box center [612, 149] width 10 height 10
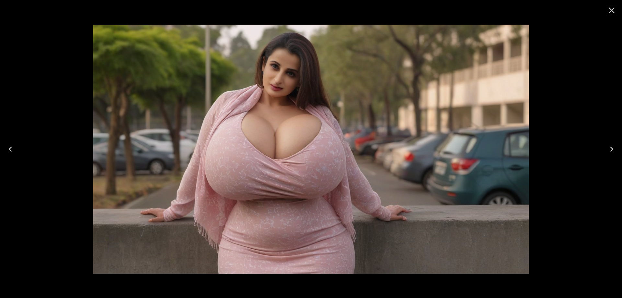
click at [603, 152] on button "Next" at bounding box center [612, 149] width 21 height 26
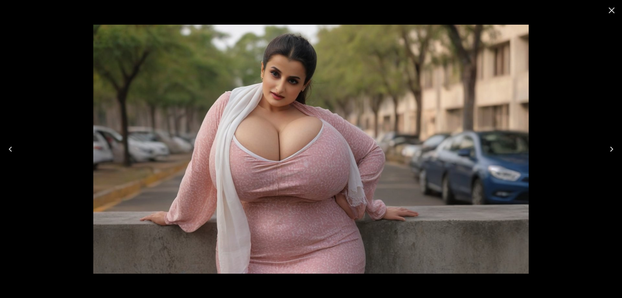
click at [603, 151] on button "Next" at bounding box center [612, 149] width 21 height 26
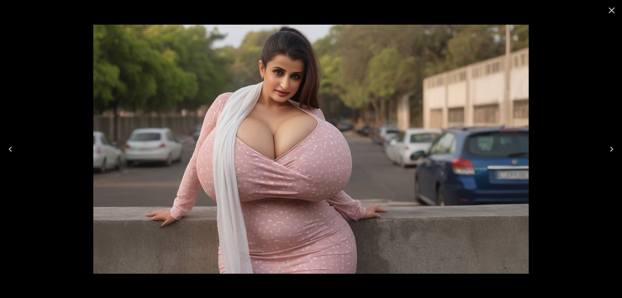
click at [603, 151] on button "Next" at bounding box center [612, 149] width 21 height 26
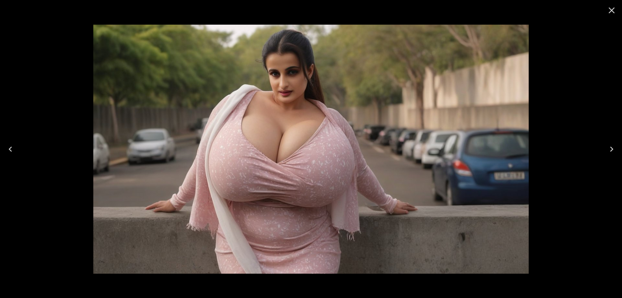
click at [617, 142] on button "Next" at bounding box center [612, 149] width 21 height 26
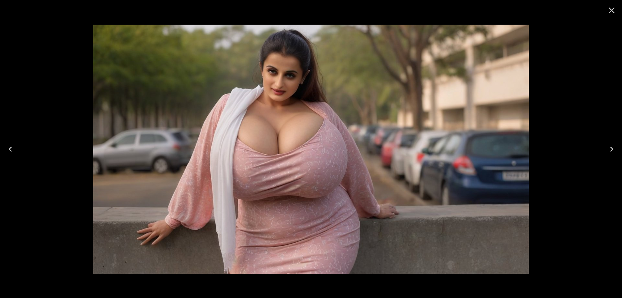
click at [608, 153] on icon "Next" at bounding box center [612, 149] width 10 height 10
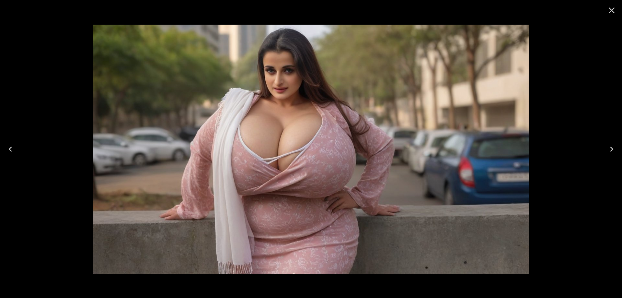
click at [617, 143] on button "Next" at bounding box center [612, 149] width 21 height 26
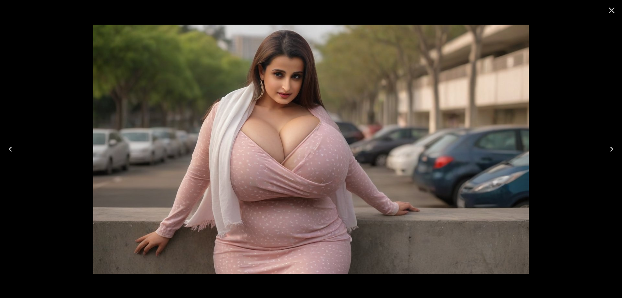
click at [617, 148] on button "Next" at bounding box center [612, 149] width 21 height 26
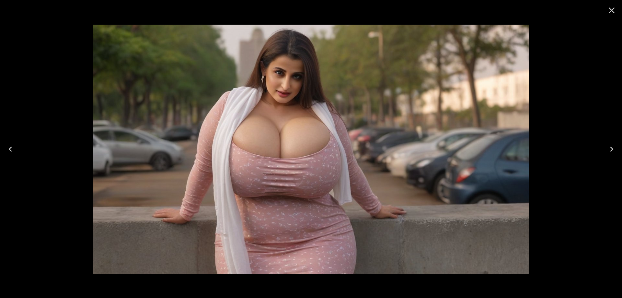
click at [617, 148] on button "Next" at bounding box center [612, 149] width 21 height 26
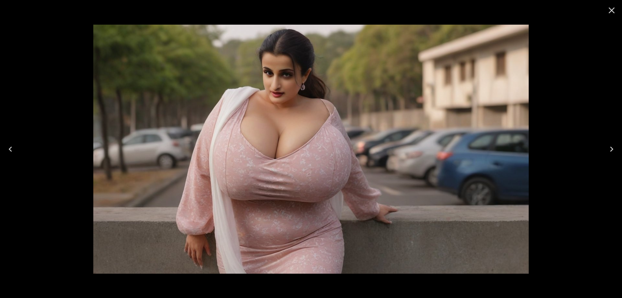
click at [606, 149] on button "Next" at bounding box center [612, 149] width 21 height 26
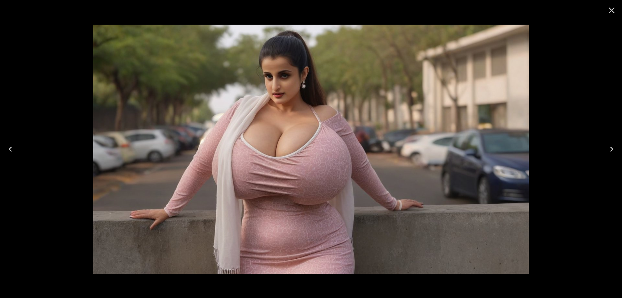
click at [606, 149] on button "Next" at bounding box center [612, 149] width 21 height 26
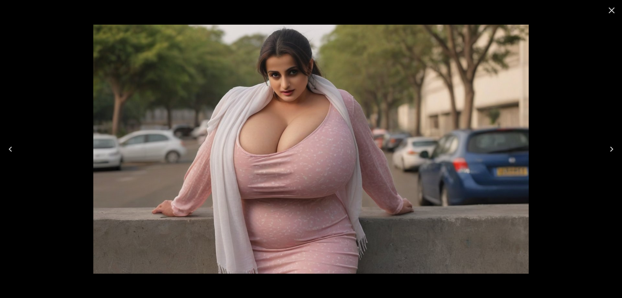
click at [606, 149] on button "Next" at bounding box center [612, 149] width 21 height 26
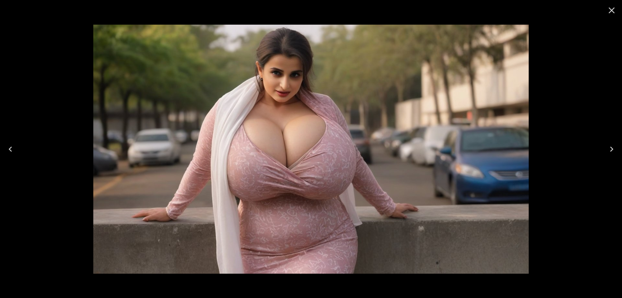
click at [612, 8] on icon "Close" at bounding box center [612, 10] width 10 height 10
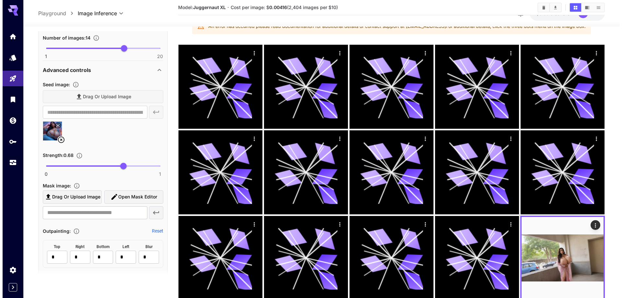
scroll to position [0, 0]
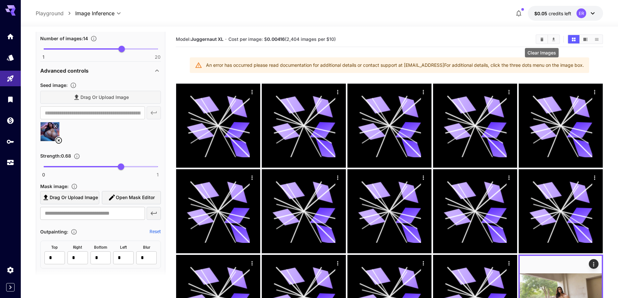
click at [540, 38] on icon "Clear Images" at bounding box center [541, 39] width 5 height 5
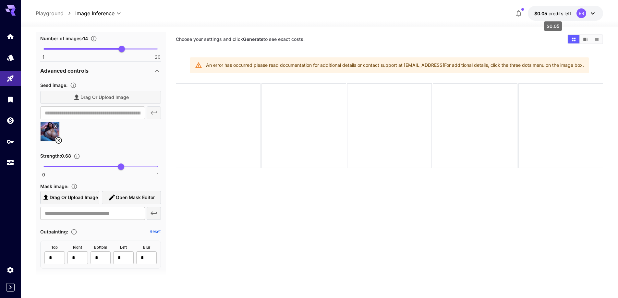
click at [535, 14] on span "$0.05" at bounding box center [541, 14] width 14 height 6
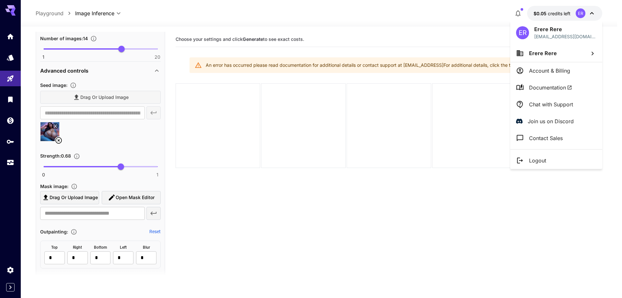
click at [535, 163] on p "Logout" at bounding box center [537, 161] width 17 height 8
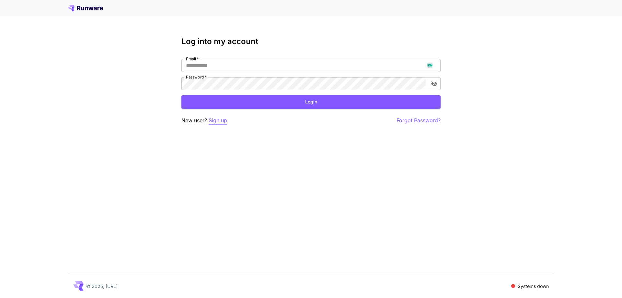
click at [213, 122] on p "Sign up" at bounding box center [218, 120] width 18 height 8
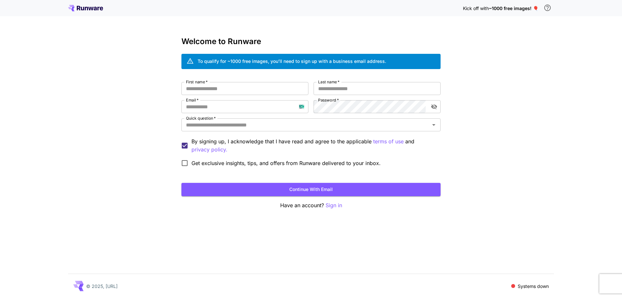
click at [584, 32] on div "Kick off with ~1000 free images! 🎈 Welcome to Runware To qualify for ~1000 free…" at bounding box center [311, 149] width 622 height 298
click at [236, 110] on input "Email   *" at bounding box center [245, 106] width 127 height 13
paste input "**********"
type input "**********"
click at [288, 82] on input "First name   *" at bounding box center [245, 88] width 127 height 13
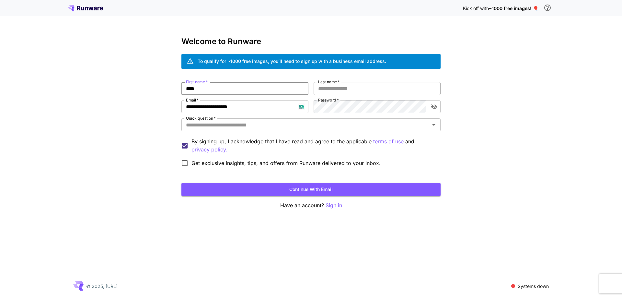
type input "****"
click at [343, 88] on input "Last name   *" at bounding box center [377, 88] width 127 height 13
click at [332, 130] on div "Quick question   *" at bounding box center [311, 124] width 259 height 13
type input "****"
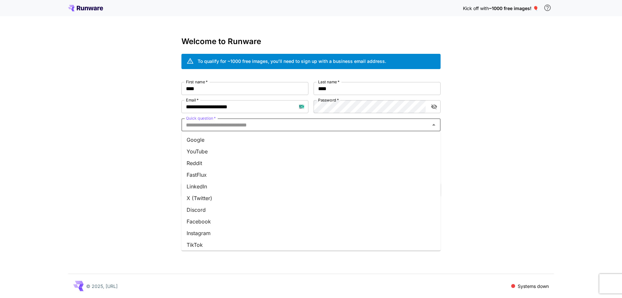
click at [330, 136] on li "Google" at bounding box center [311, 140] width 259 height 12
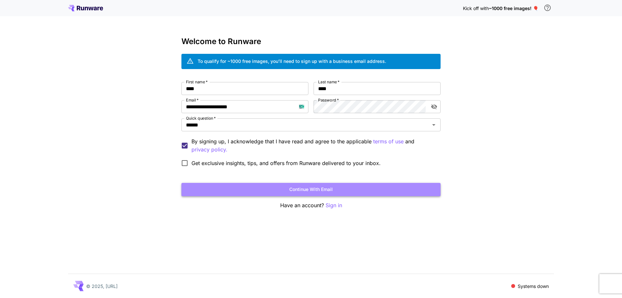
click at [305, 192] on button "Continue with email" at bounding box center [311, 189] width 259 height 13
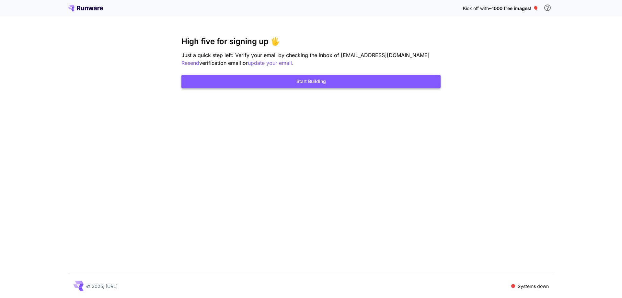
click at [326, 77] on button "Start Building" at bounding box center [311, 81] width 259 height 13
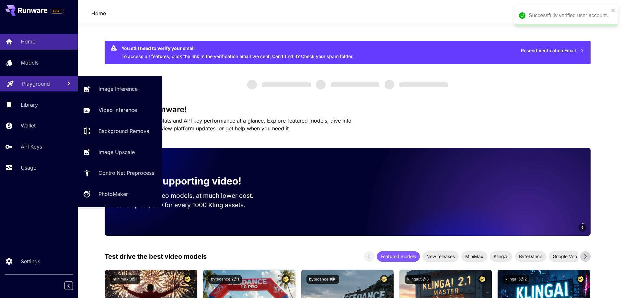
click at [31, 85] on p "Playground" at bounding box center [36, 84] width 28 height 8
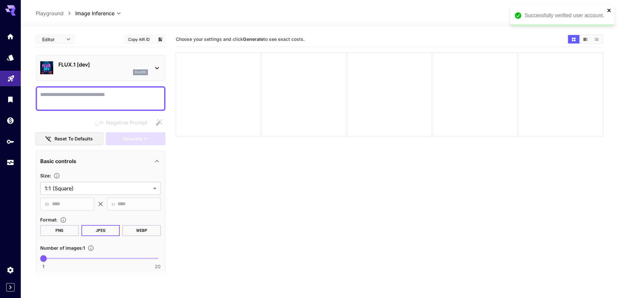
click at [608, 9] on icon "close" at bounding box center [608, 10] width 3 height 3
click at [558, 16] on span "credits left" at bounding box center [559, 14] width 23 height 6
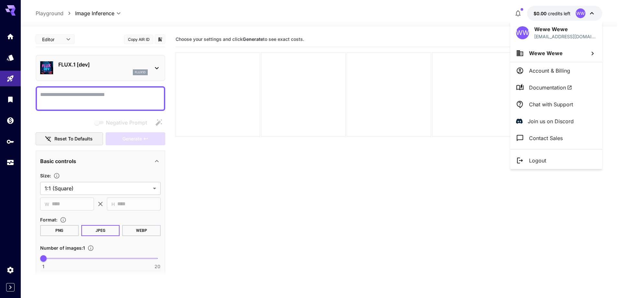
click at [544, 156] on li "Logout" at bounding box center [557, 160] width 92 height 17
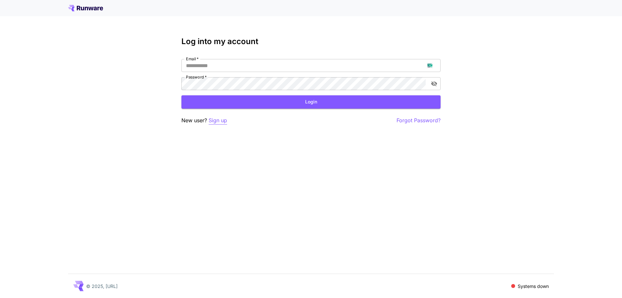
click at [224, 123] on p "Sign up" at bounding box center [218, 120] width 18 height 8
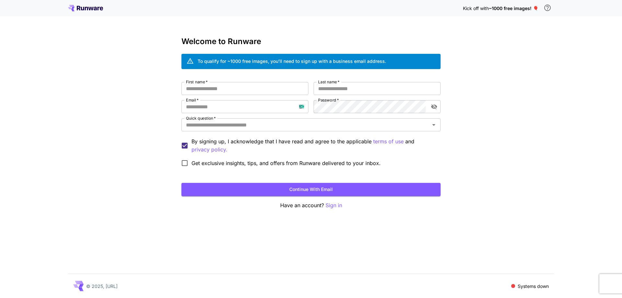
click at [236, 99] on div "First name   * First name   * Last name   * Last name   * Email   * Email   * P…" at bounding box center [311, 126] width 259 height 88
click at [241, 108] on input "Email   *" at bounding box center [245, 106] width 127 height 13
paste input "**********"
type input "**********"
click at [266, 91] on input "First name   *" at bounding box center [245, 88] width 127 height 13
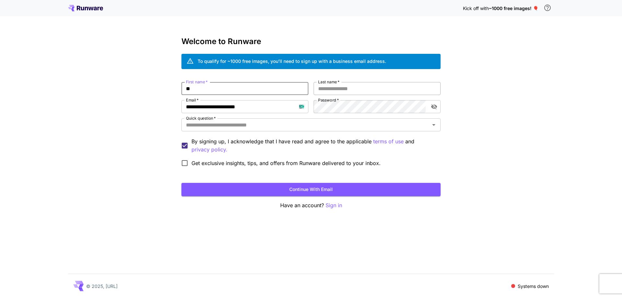
type input "**"
click at [356, 86] on input "*" at bounding box center [377, 88] width 127 height 13
type input "****"
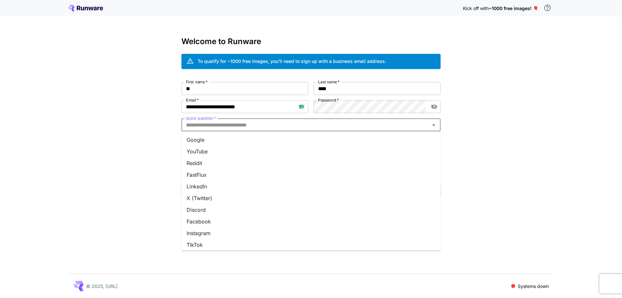
click at [334, 123] on input "Quick question   *" at bounding box center [306, 124] width 245 height 9
click at [325, 143] on li "Google" at bounding box center [311, 140] width 259 height 12
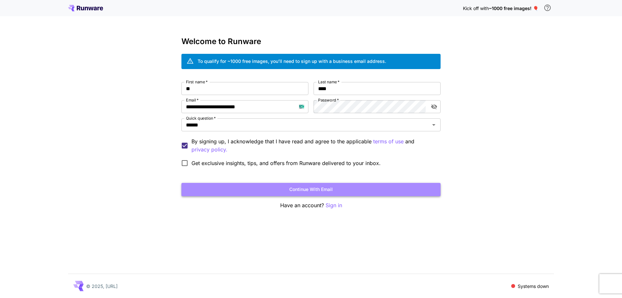
click at [298, 192] on button "Continue with email" at bounding box center [311, 189] width 259 height 13
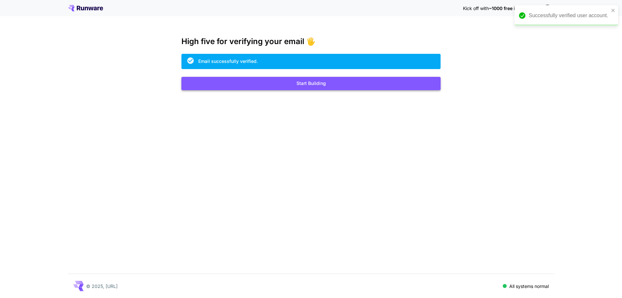
click at [335, 88] on button "Start Building" at bounding box center [311, 83] width 259 height 13
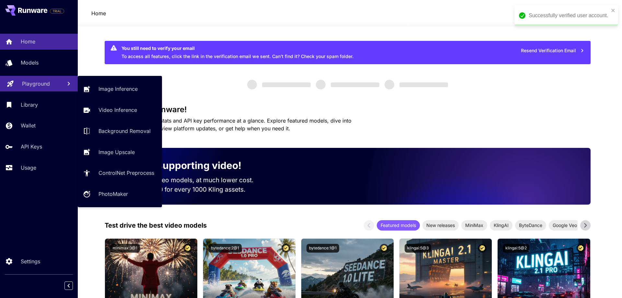
click at [49, 83] on p "Playground" at bounding box center [36, 84] width 28 height 8
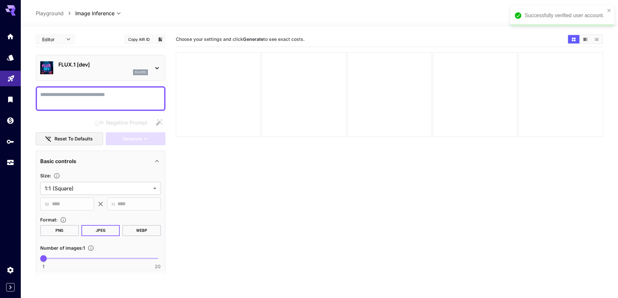
click at [612, 12] on div "Successfully verified user account." at bounding box center [562, 15] width 104 height 21
click at [93, 69] on div "flux1d" at bounding box center [102, 72] width 89 height 6
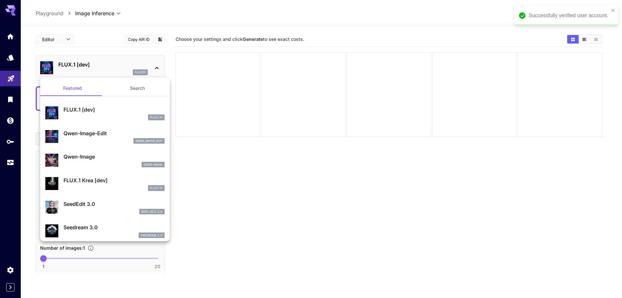
click at [132, 90] on button "Search" at bounding box center [137, 88] width 65 height 16
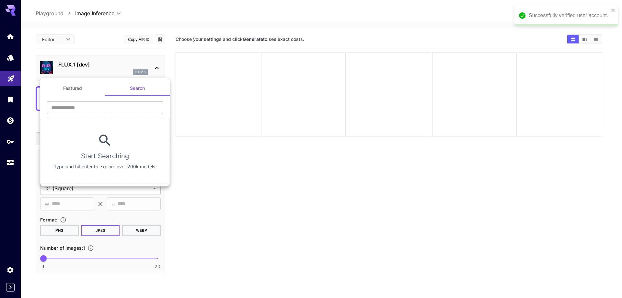
click at [111, 112] on input "text" at bounding box center [105, 107] width 117 height 13
type input "****"
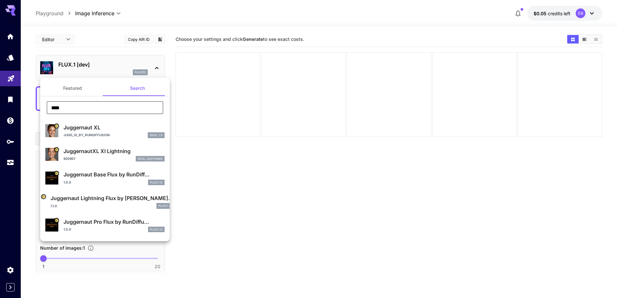
click at [96, 128] on p "Juggernaut XL" at bounding box center [114, 128] width 101 height 8
type input "**"
type input "***"
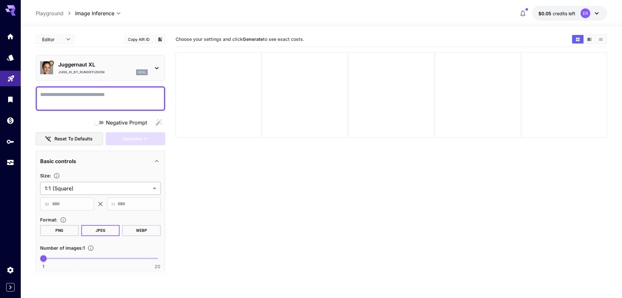
click at [91, 190] on body "**********" at bounding box center [311, 174] width 622 height 349
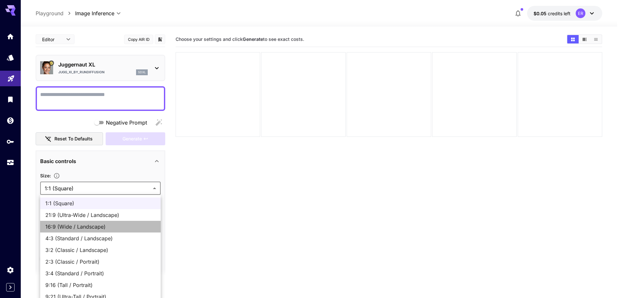
click at [68, 231] on li "16:9 (Wide / Landscape)" at bounding box center [100, 227] width 121 height 12
type input "**********"
type input "****"
type input "***"
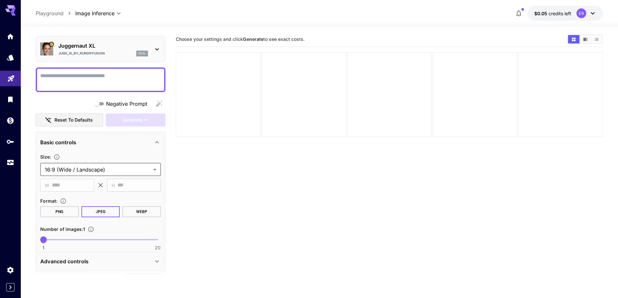
scroll to position [130, 0]
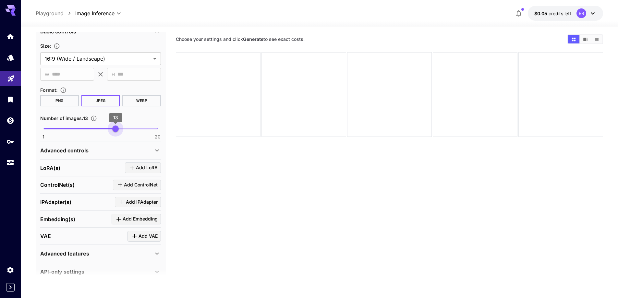
type input "**"
drag, startPoint x: 114, startPoint y: 128, endPoint x: 120, endPoint y: 129, distance: 6.3
click at [120, 129] on span "1 20 14" at bounding box center [100, 129] width 114 height 10
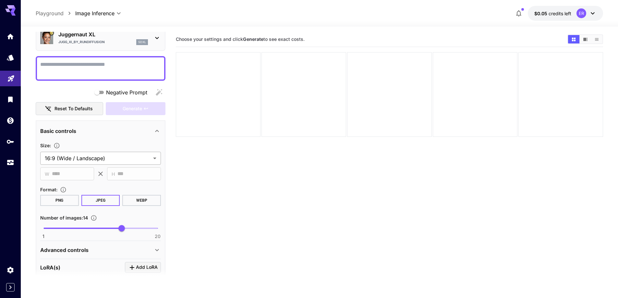
scroll to position [0, 0]
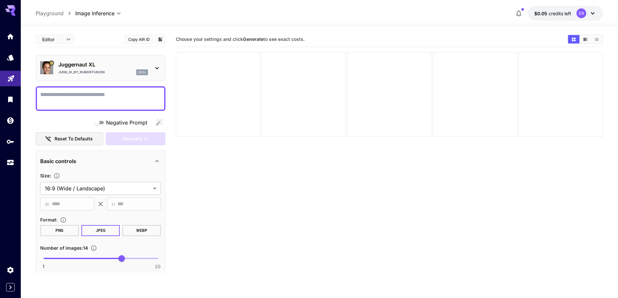
click at [120, 93] on textarea "Negative Prompt" at bounding box center [100, 99] width 121 height 16
paste textarea "**********"
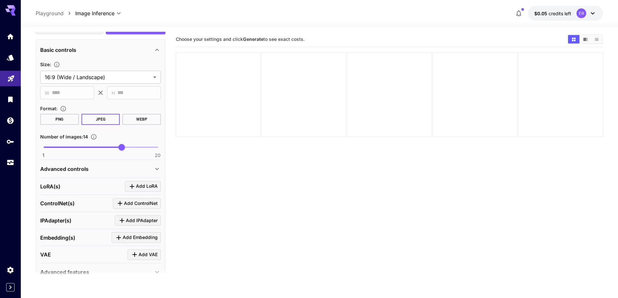
scroll to position [259, 0]
type textarea "**********"
click at [145, 169] on div "Advanced controls" at bounding box center [96, 169] width 113 height 8
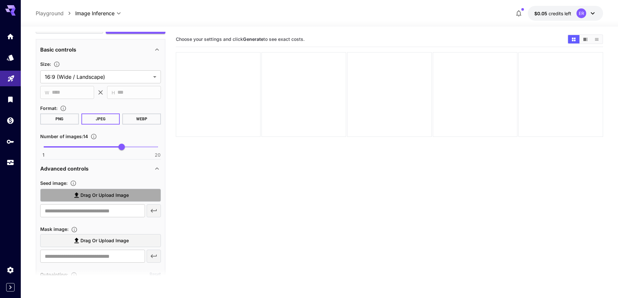
click at [138, 195] on label "Drag or upload image" at bounding box center [100, 195] width 121 height 13
click at [0, 0] on input "Drag or upload image" at bounding box center [0, 0] width 0 height 0
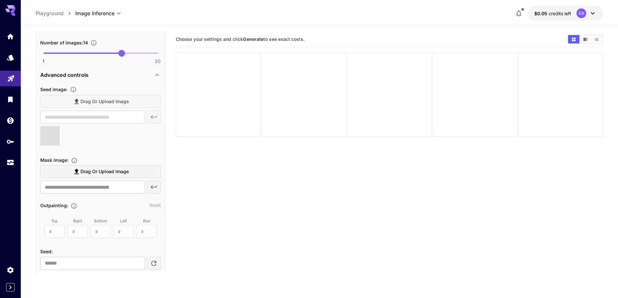
scroll to position [357, 0]
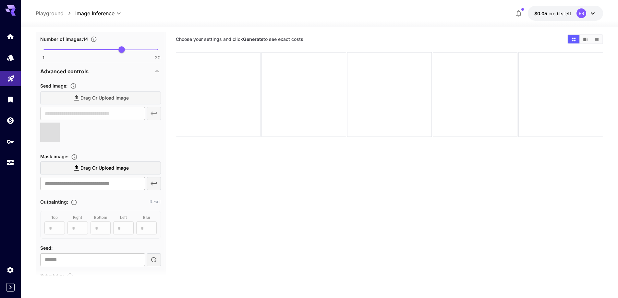
type input "**********"
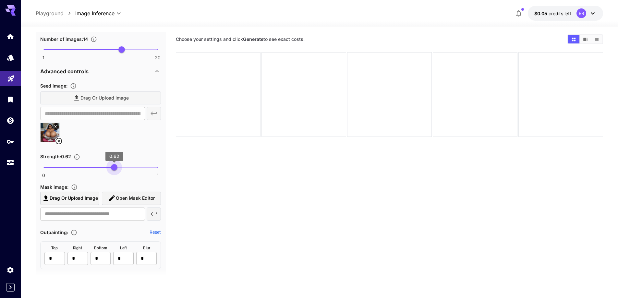
type input "****"
drag, startPoint x: 117, startPoint y: 167, endPoint x: 113, endPoint y: 168, distance: 3.9
click at [113, 168] on span "0 1 0.61" at bounding box center [100, 167] width 114 height 10
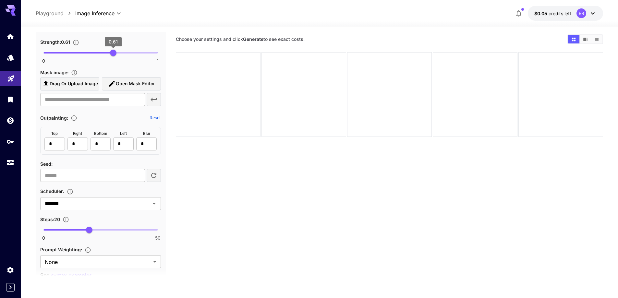
scroll to position [486, 0]
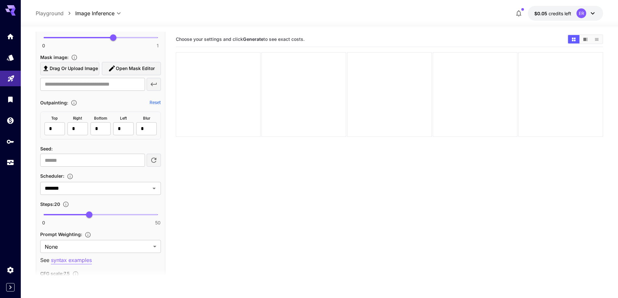
type input "**"
click at [105, 211] on span "0 50 27" at bounding box center [100, 215] width 114 height 10
click at [83, 254] on div "Prompt Weighting : None **** ​ See syntax examples" at bounding box center [100, 247] width 121 height 34
click at [88, 251] on body "**********" at bounding box center [309, 174] width 618 height 349
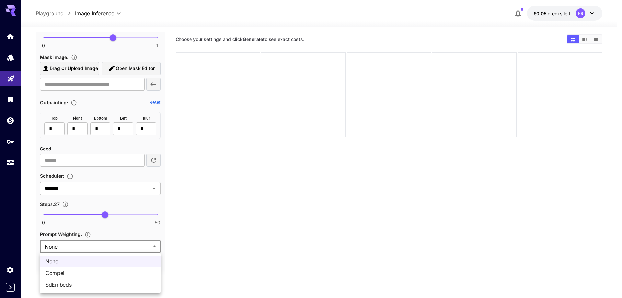
click at [62, 281] on span "SdEmbeds" at bounding box center [100, 285] width 110 height 8
type input "********"
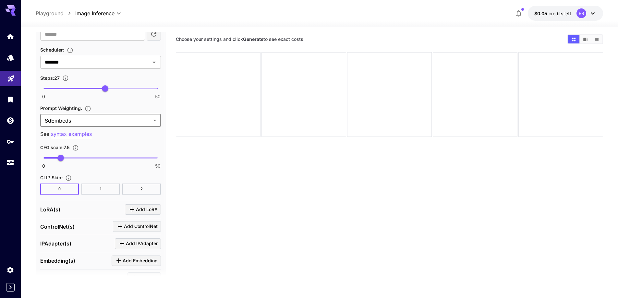
scroll to position [648, 0]
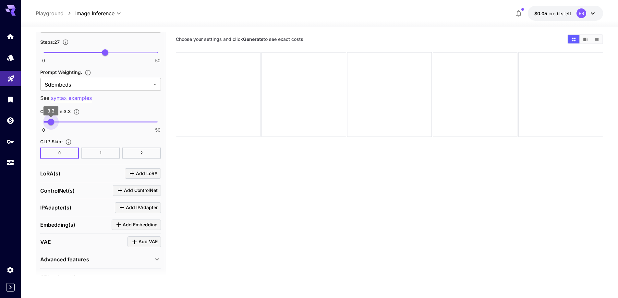
click at [51, 122] on span "3.3" at bounding box center [51, 122] width 6 height 6
type input "***"
click at [52, 123] on span "3.7" at bounding box center [52, 122] width 6 height 6
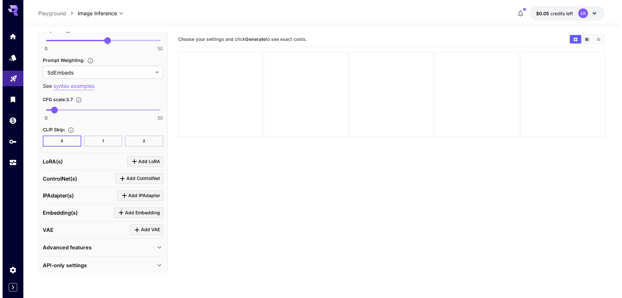
scroll to position [666, 0]
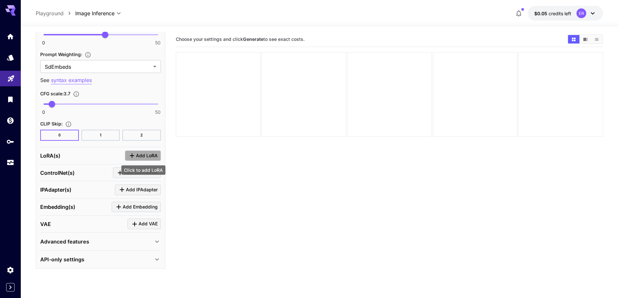
click at [136, 154] on span "Add LoRA" at bounding box center [147, 156] width 22 height 8
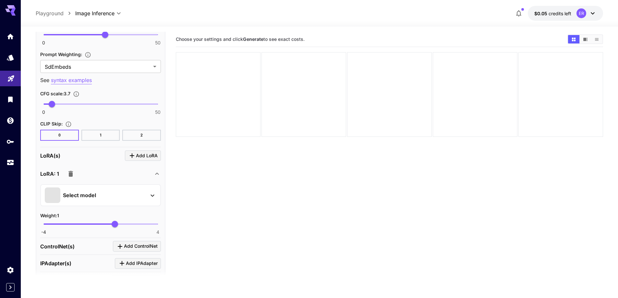
click at [125, 201] on div "Select model" at bounding box center [95, 195] width 101 height 16
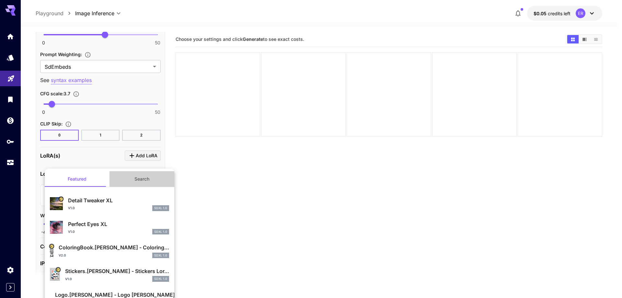
click at [141, 178] on button "Search" at bounding box center [142, 179] width 65 height 16
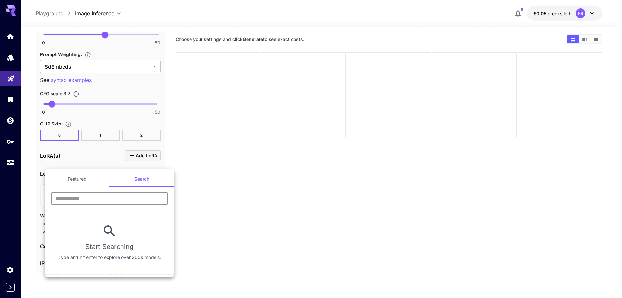
click at [126, 198] on input "text" at bounding box center [109, 198] width 117 height 13
type input "****"
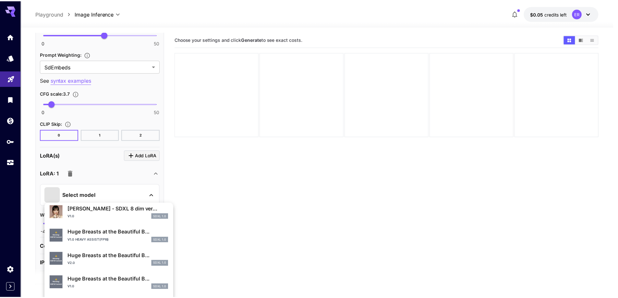
scroll to position [227, 0]
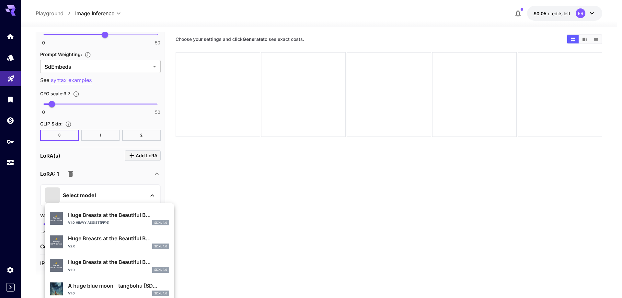
click at [113, 267] on div "v1.0 SDXL 1.0" at bounding box center [118, 270] width 101 height 6
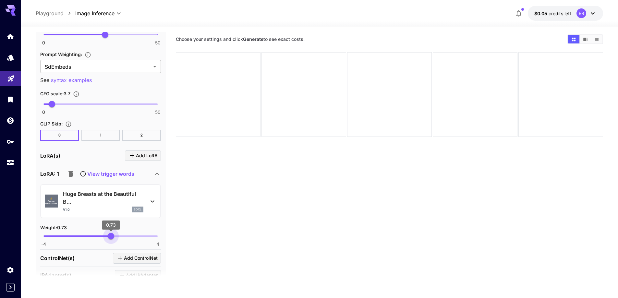
type input "****"
click at [110, 239] on span "0.68" at bounding box center [110, 236] width 6 height 6
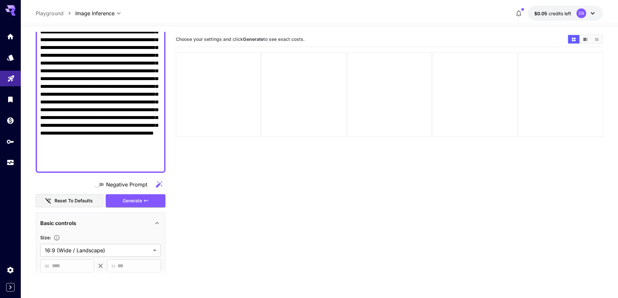
scroll to position [83, 0]
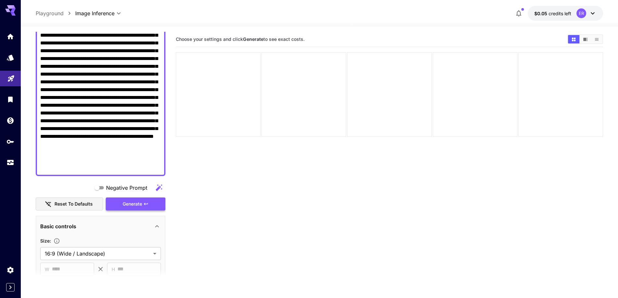
click at [123, 205] on span "Generate" at bounding box center [132, 204] width 19 height 8
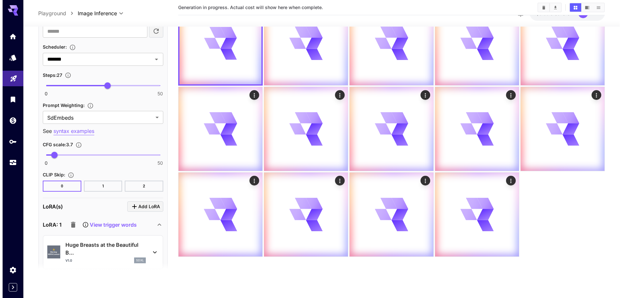
scroll to position [699, 0]
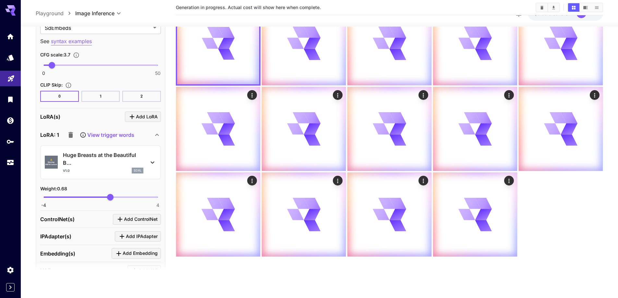
click at [103, 157] on p "Huge Breasts at the Beautiful B..." at bounding box center [103, 159] width 80 height 16
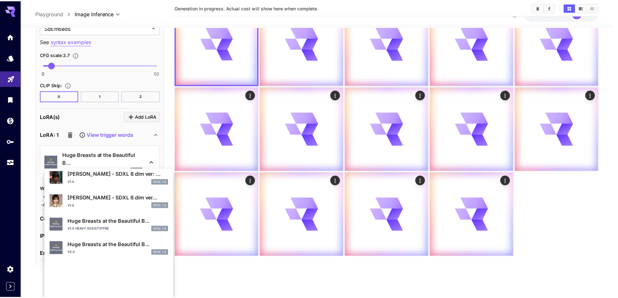
scroll to position [195, 0]
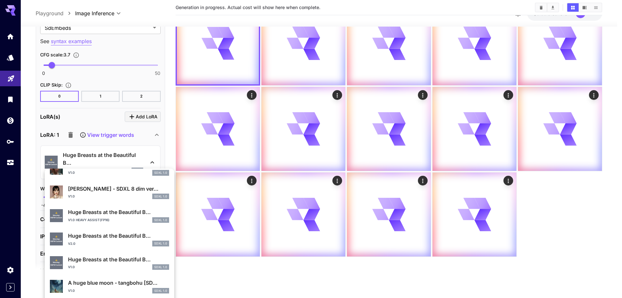
click at [92, 241] on div "v2.0 SDXL 1.0" at bounding box center [118, 244] width 101 height 6
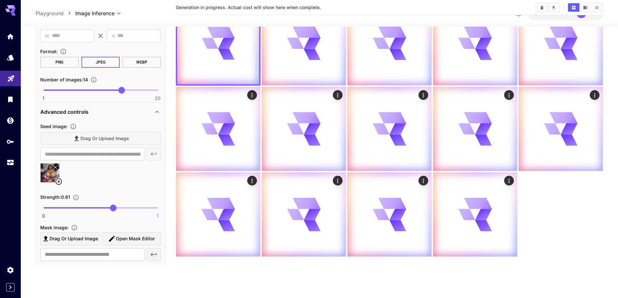
scroll to position [180, 0]
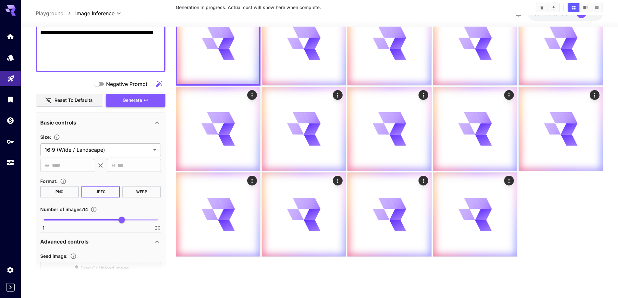
click at [126, 103] on span "Generate" at bounding box center [132, 100] width 19 height 8
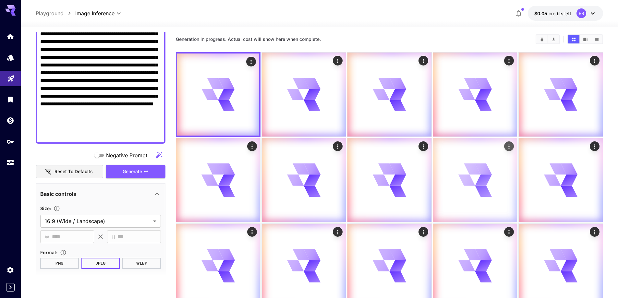
scroll to position [97, 0]
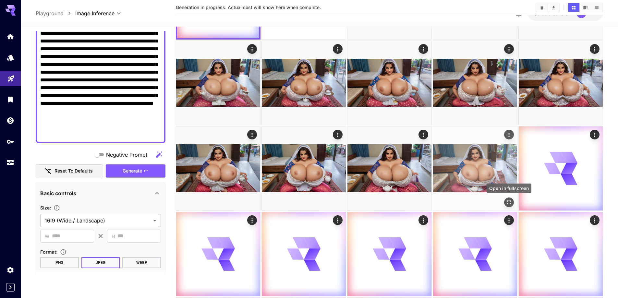
click at [511, 201] on icon "Open in fullscreen" at bounding box center [508, 202] width 6 height 6
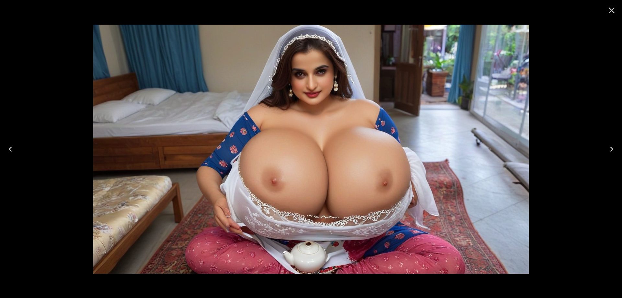
click at [10, 151] on icon "Previous" at bounding box center [10, 149] width 10 height 10
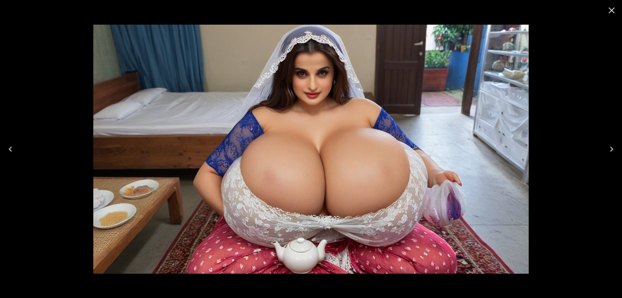
click at [10, 151] on icon "Previous" at bounding box center [10, 149] width 10 height 10
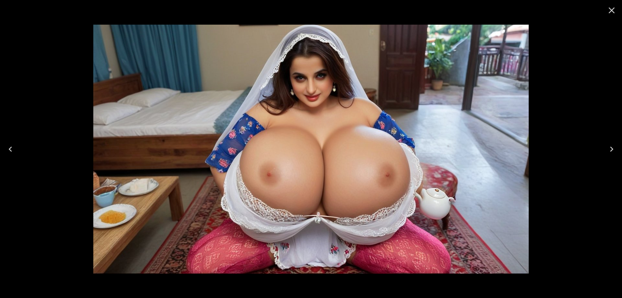
click at [10, 151] on icon "Previous" at bounding box center [10, 149] width 10 height 10
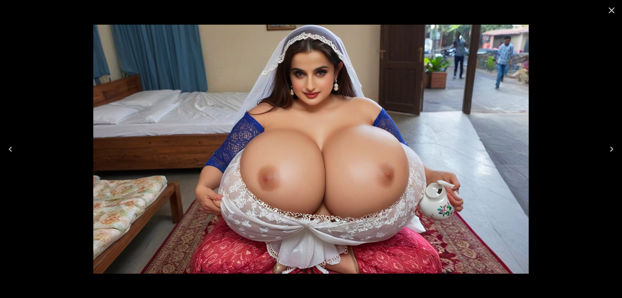
click at [10, 151] on icon "Previous" at bounding box center [10, 149] width 10 height 10
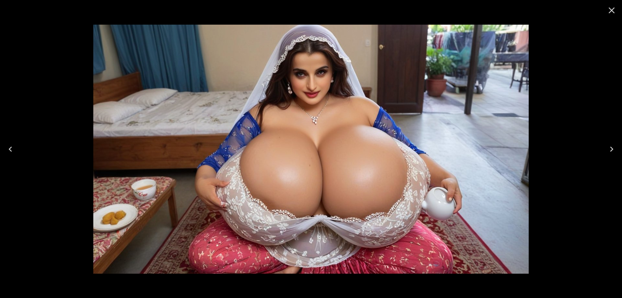
click at [10, 151] on icon "Previous" at bounding box center [10, 149] width 10 height 10
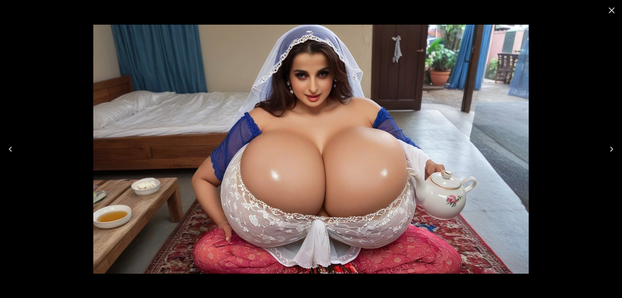
click at [10, 151] on icon "Previous" at bounding box center [10, 149] width 10 height 10
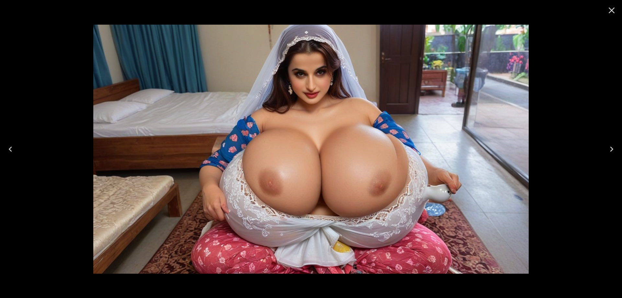
click at [609, 7] on icon "Close" at bounding box center [612, 10] width 10 height 10
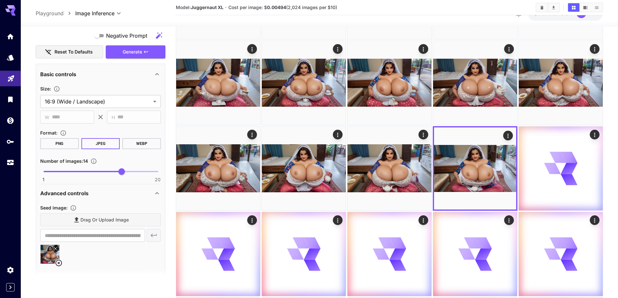
scroll to position [245, 0]
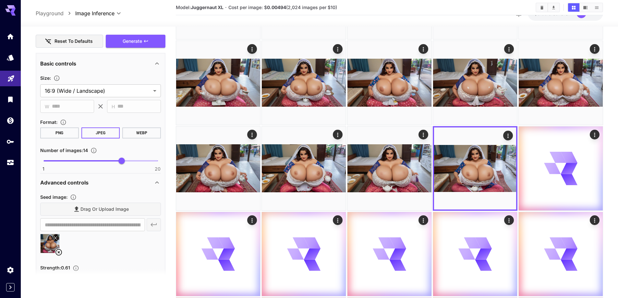
click at [59, 248] on img at bounding box center [50, 243] width 19 height 19
click at [57, 251] on icon at bounding box center [59, 252] width 8 height 8
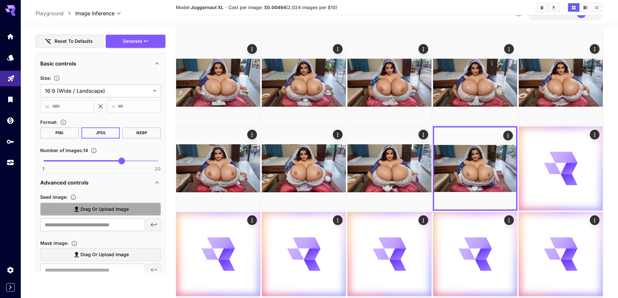
click at [102, 209] on span "Drag or upload image" at bounding box center [104, 209] width 48 height 8
click at [0, 0] on input "Drag or upload image" at bounding box center [0, 0] width 0 height 0
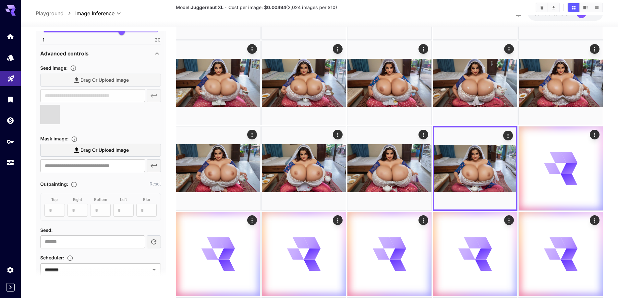
scroll to position [374, 0]
type input "**********"
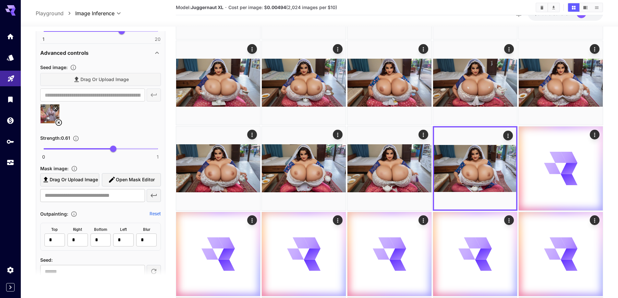
type input "****"
click at [100, 148] on span "0 1 0.49" at bounding box center [100, 149] width 114 height 10
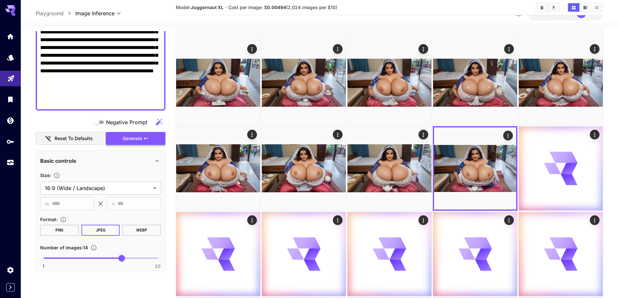
click at [117, 140] on button "Generate" at bounding box center [136, 138] width 60 height 13
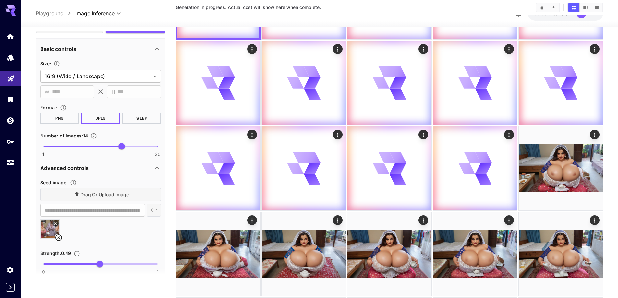
scroll to position [277, 0]
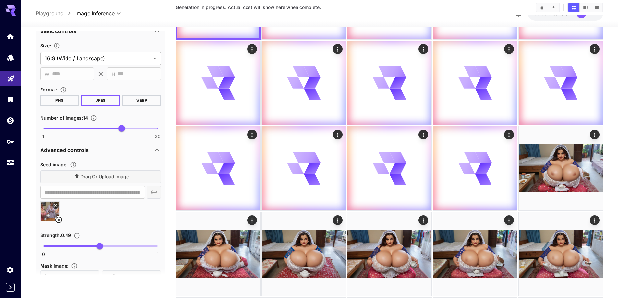
click at [59, 220] on icon at bounding box center [59, 220] width 8 height 8
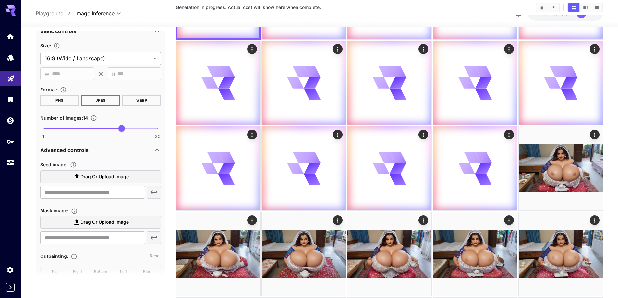
click at [121, 175] on span "Drag or upload image" at bounding box center [104, 177] width 48 height 8
click at [0, 0] on input "Drag or upload image" at bounding box center [0, 0] width 0 height 0
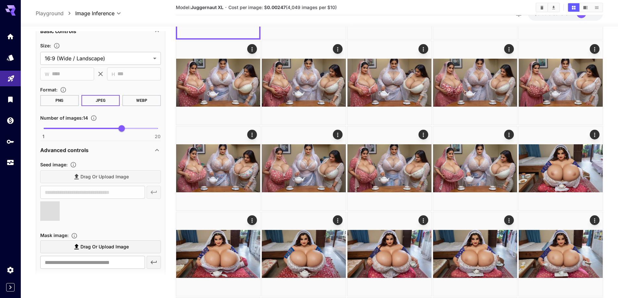
type input "**********"
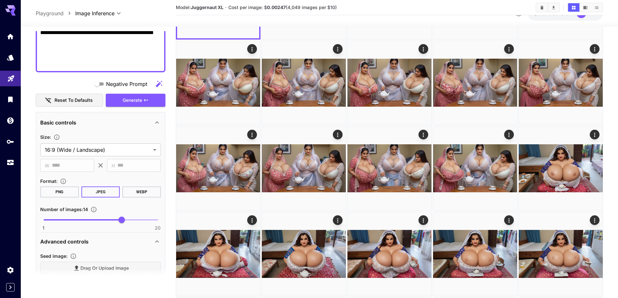
scroll to position [180, 0]
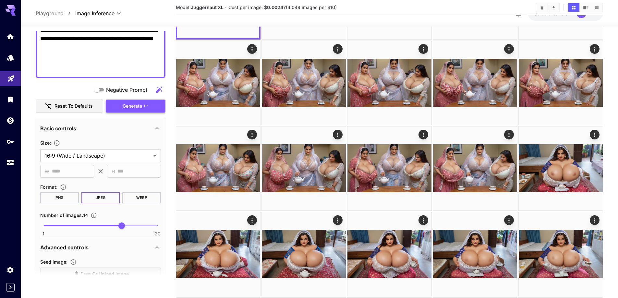
click at [116, 103] on button "Generate" at bounding box center [136, 106] width 60 height 13
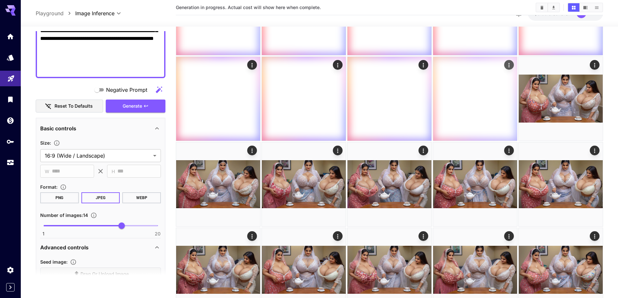
scroll to position [227, 0]
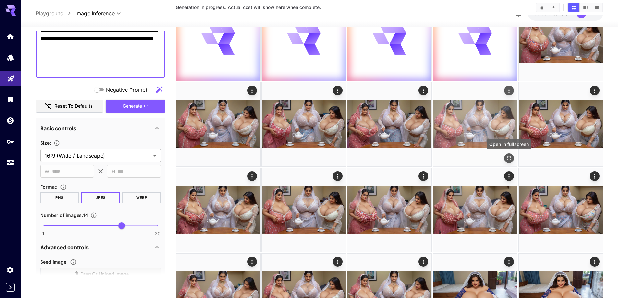
click at [507, 159] on icon "Open in fullscreen" at bounding box center [508, 158] width 6 height 6
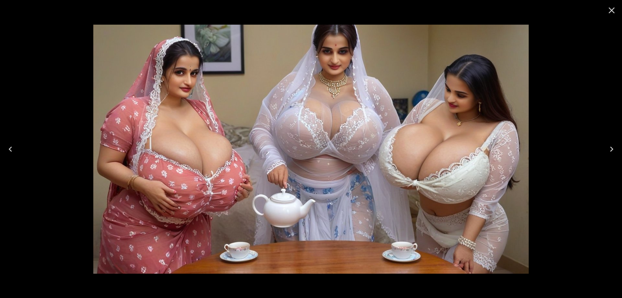
click at [609, 148] on icon "Next" at bounding box center [612, 149] width 10 height 10
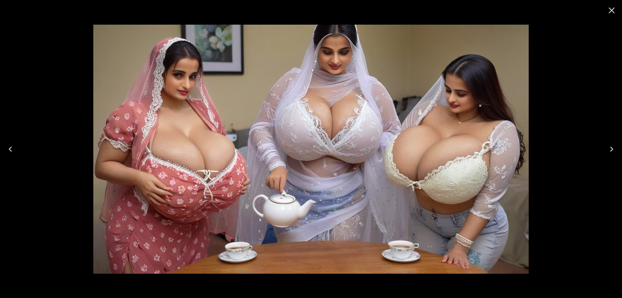
click at [609, 148] on icon "Next" at bounding box center [612, 149] width 10 height 10
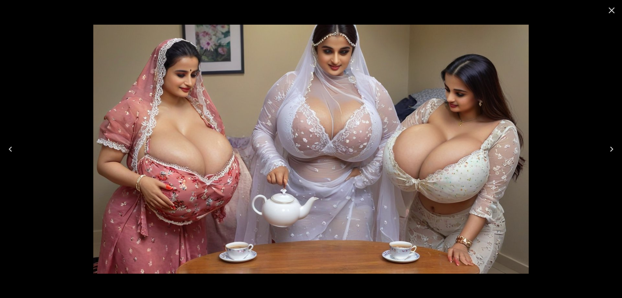
click at [609, 148] on icon "Next" at bounding box center [612, 149] width 10 height 10
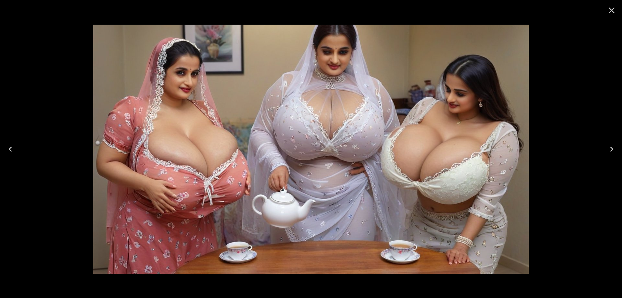
click at [609, 148] on icon "Next" at bounding box center [612, 149] width 10 height 10
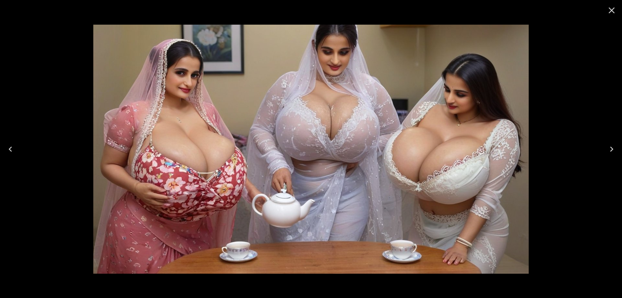
click at [614, 7] on icon "Close" at bounding box center [612, 10] width 10 height 10
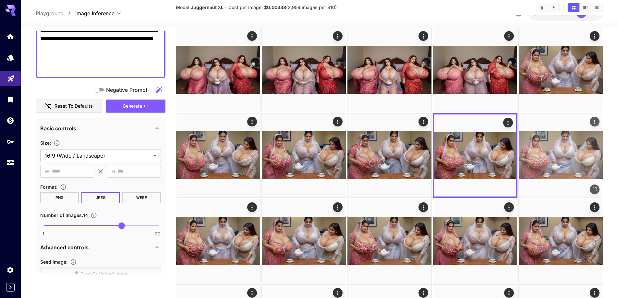
scroll to position [65, 0]
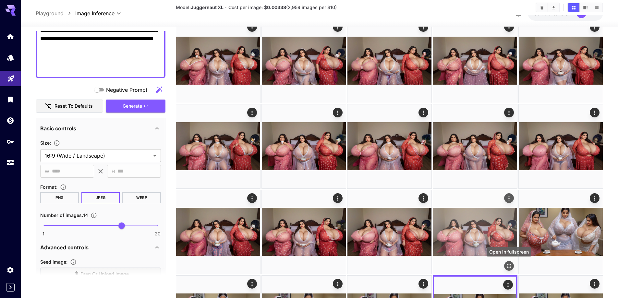
click at [511, 265] on icon "Open in fullscreen" at bounding box center [508, 266] width 6 height 6
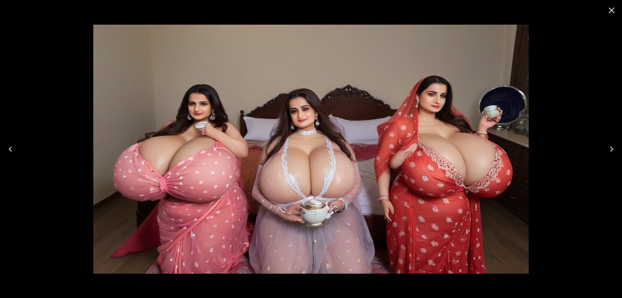
drag, startPoint x: 614, startPoint y: 12, endPoint x: 565, endPoint y: 74, distance: 78.7
click at [613, 12] on icon "Close" at bounding box center [612, 10] width 6 height 6
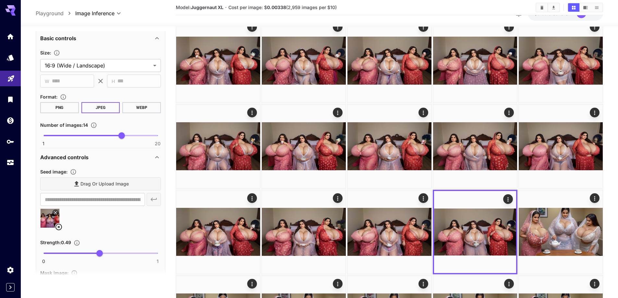
scroll to position [277, 0]
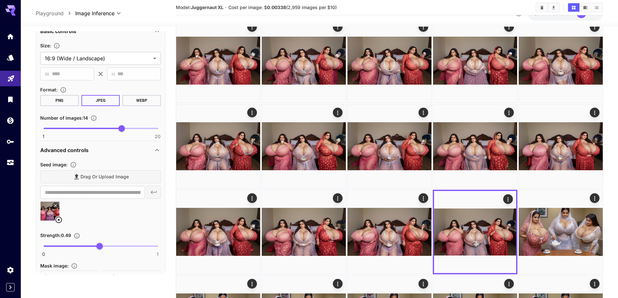
click at [62, 220] on icon at bounding box center [58, 220] width 6 height 6
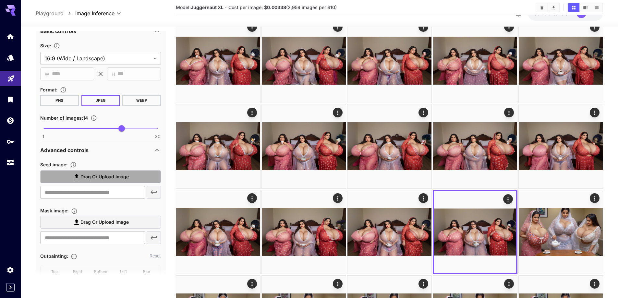
click at [112, 183] on label "Drag or upload image" at bounding box center [100, 176] width 121 height 13
click at [0, 0] on input "Drag or upload image" at bounding box center [0, 0] width 0 height 0
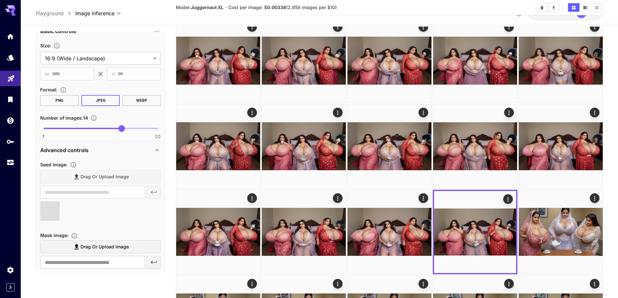
scroll to position [148, 0]
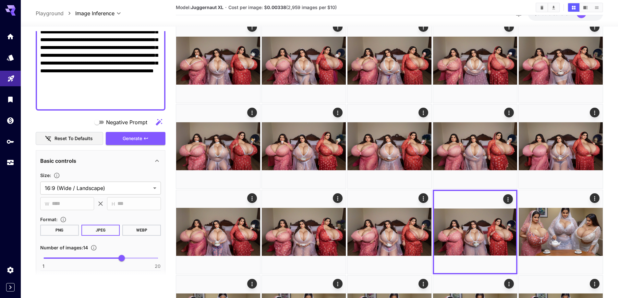
type input "**********"
click at [146, 134] on button "Generate" at bounding box center [136, 138] width 60 height 13
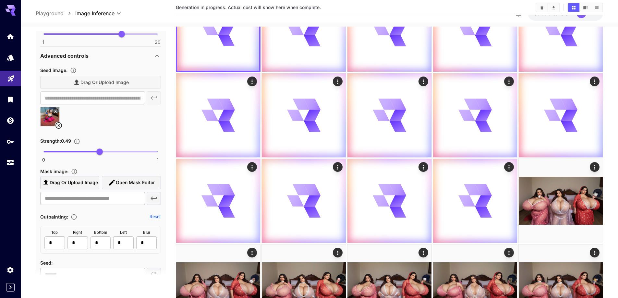
scroll to position [374, 0]
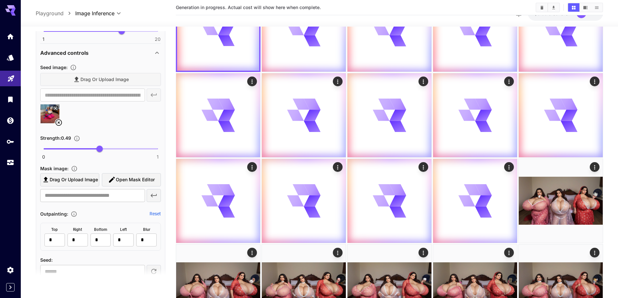
click at [62, 126] on icon at bounding box center [59, 123] width 8 height 8
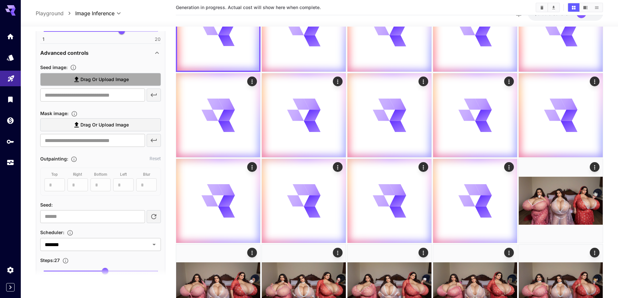
click at [96, 79] on span "Drag or upload image" at bounding box center [104, 80] width 48 height 8
click at [0, 0] on input "Drag or upload image" at bounding box center [0, 0] width 0 height 0
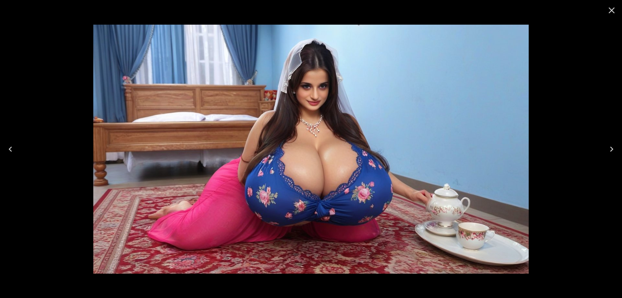
scroll to position [115, 0]
click at [610, 144] on icon "Next" at bounding box center [612, 149] width 10 height 10
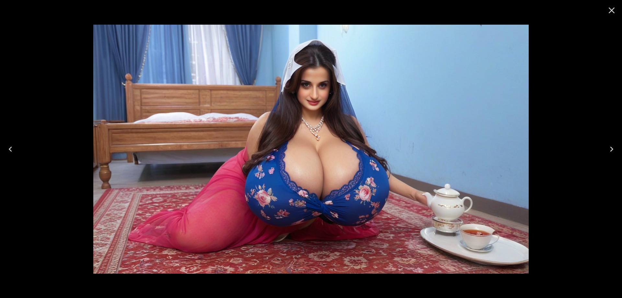
click at [610, 144] on icon "Next" at bounding box center [612, 149] width 10 height 10
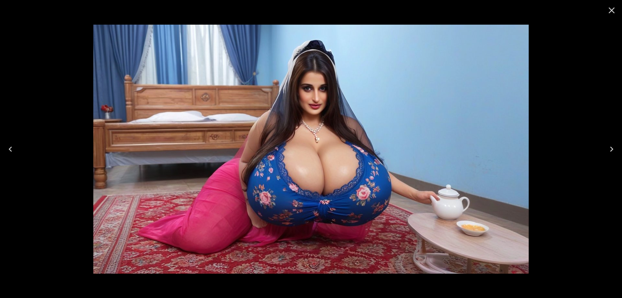
click at [610, 144] on icon "Next" at bounding box center [612, 149] width 10 height 10
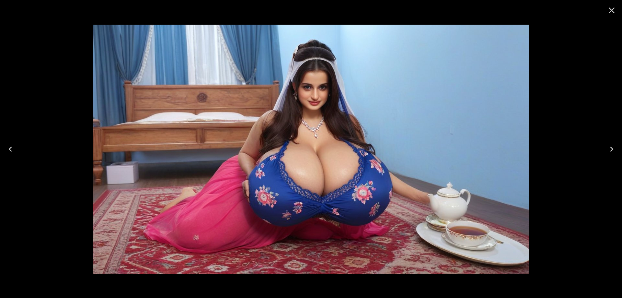
click at [610, 144] on icon "Next" at bounding box center [612, 149] width 10 height 10
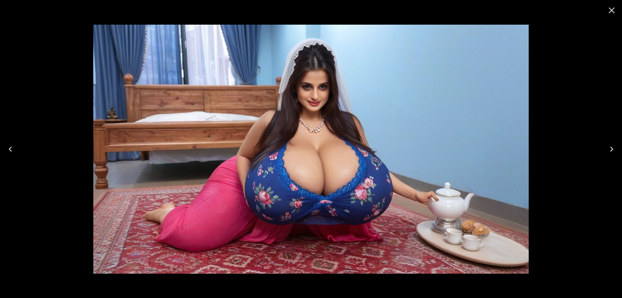
click at [610, 144] on icon "Next" at bounding box center [612, 149] width 10 height 10
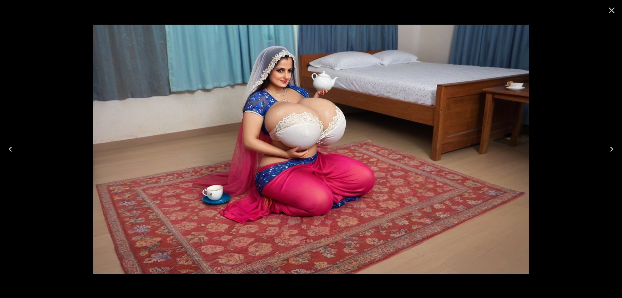
click at [609, 155] on button "Next" at bounding box center [612, 149] width 21 height 26
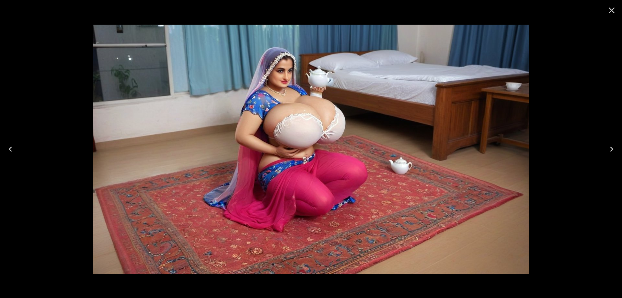
click at [609, 155] on button "Next" at bounding box center [612, 149] width 21 height 26
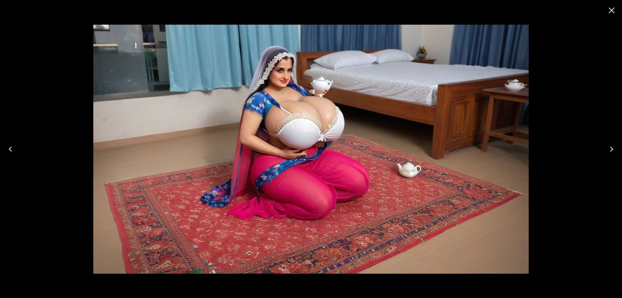
click at [609, 155] on button "Next" at bounding box center [612, 149] width 21 height 26
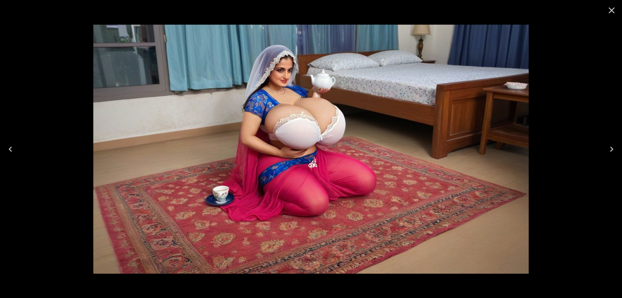
click at [609, 155] on button "Next" at bounding box center [612, 149] width 21 height 26
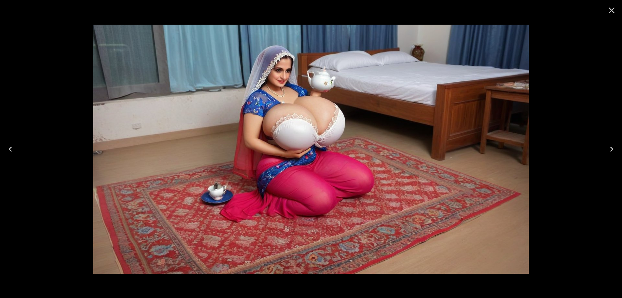
click at [609, 155] on button "Next" at bounding box center [612, 149] width 21 height 26
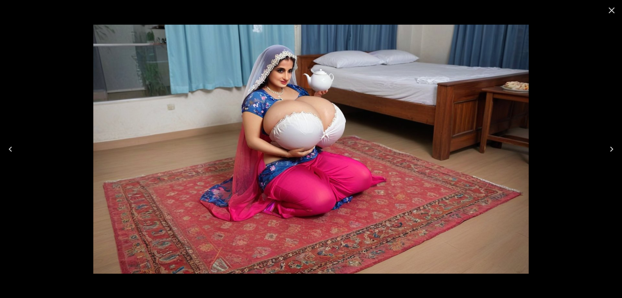
click at [609, 155] on button "Next" at bounding box center [612, 149] width 21 height 26
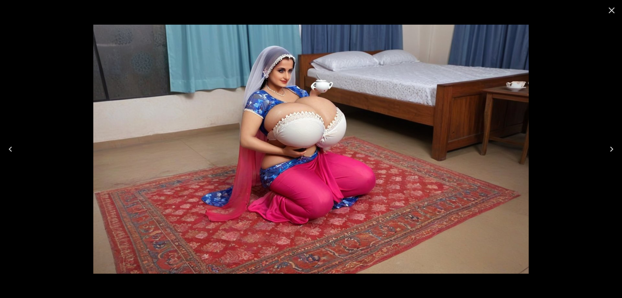
click at [609, 155] on button "Next" at bounding box center [612, 149] width 21 height 26
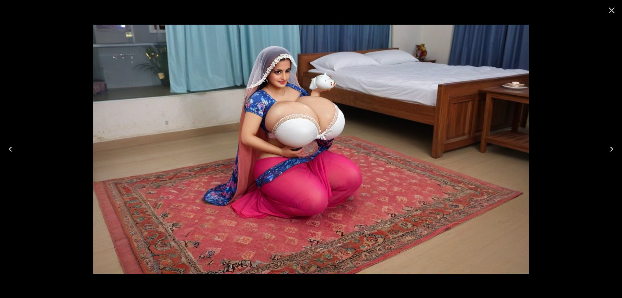
click at [609, 155] on button "Next" at bounding box center [612, 149] width 21 height 26
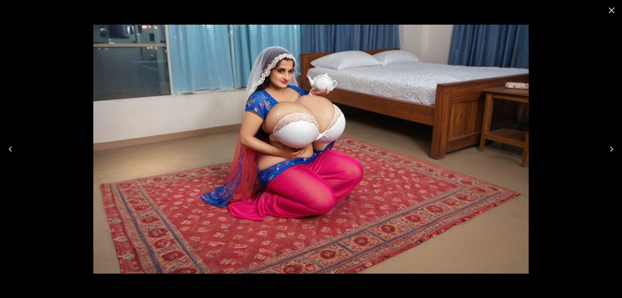
click at [609, 155] on button "Next" at bounding box center [612, 149] width 21 height 26
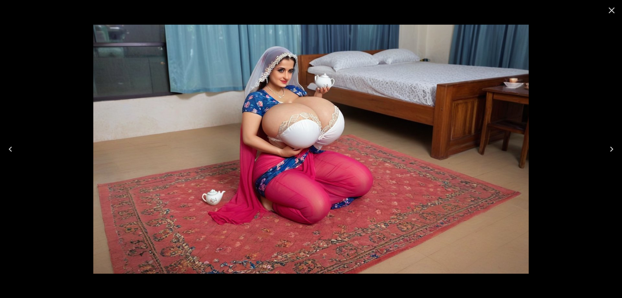
click at [609, 155] on button "Next" at bounding box center [612, 149] width 21 height 26
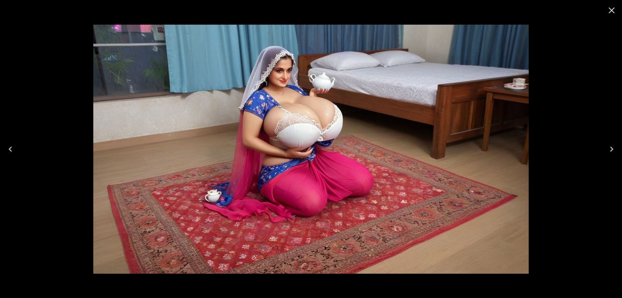
click at [609, 155] on button "Next" at bounding box center [612, 149] width 21 height 26
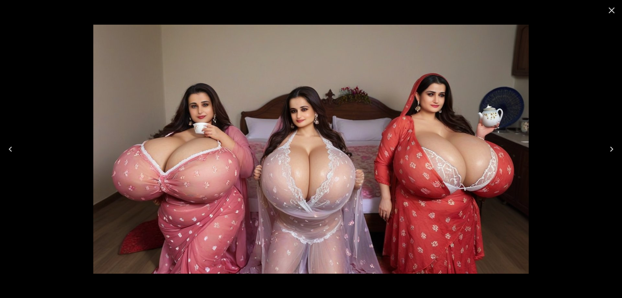
click at [609, 155] on button "Next" at bounding box center [612, 149] width 21 height 26
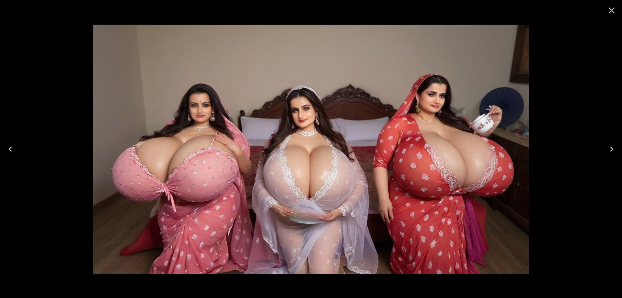
click at [609, 159] on button "Next" at bounding box center [612, 149] width 21 height 26
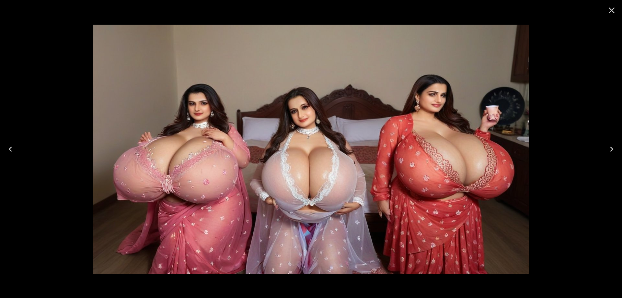
click at [612, 150] on icon "Next" at bounding box center [611, 149] width 3 height 5
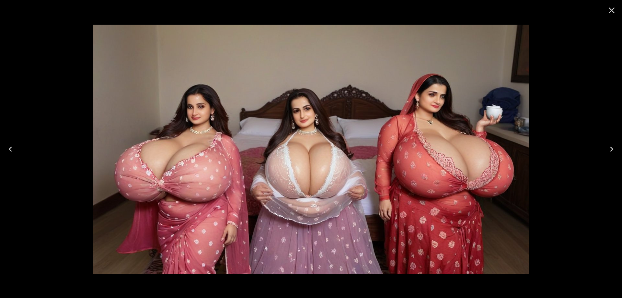
click at [607, 148] on icon "Next" at bounding box center [612, 149] width 10 height 10
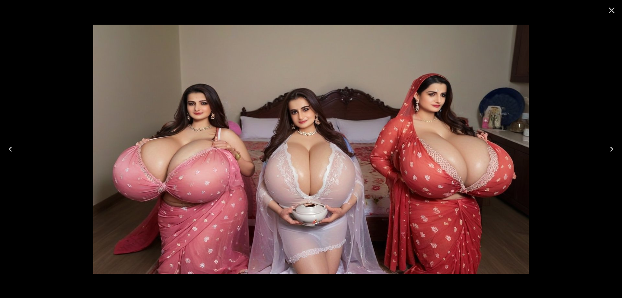
click at [611, 146] on icon "Next" at bounding box center [612, 149] width 10 height 10
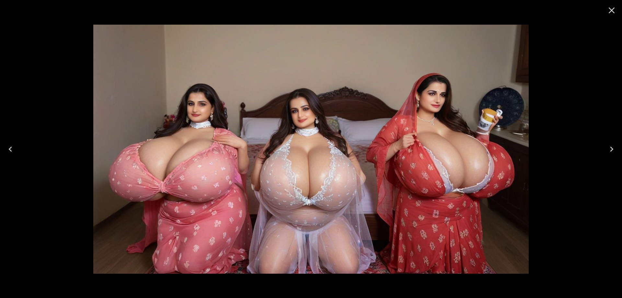
click at [611, 146] on icon "Next" at bounding box center [612, 149] width 10 height 10
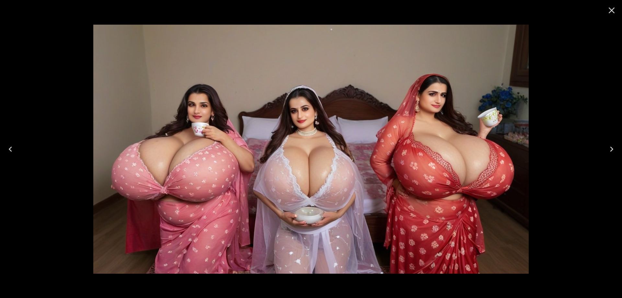
click at [611, 146] on icon "Next" at bounding box center [612, 149] width 10 height 10
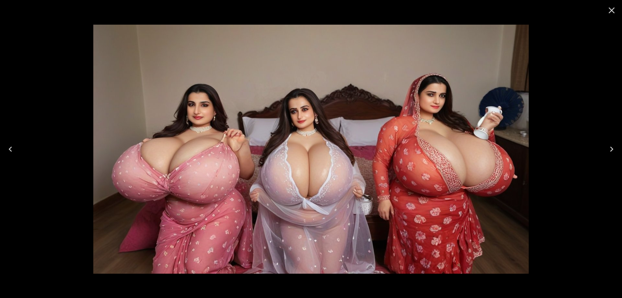
click at [614, 150] on icon "Next" at bounding box center [612, 149] width 10 height 10
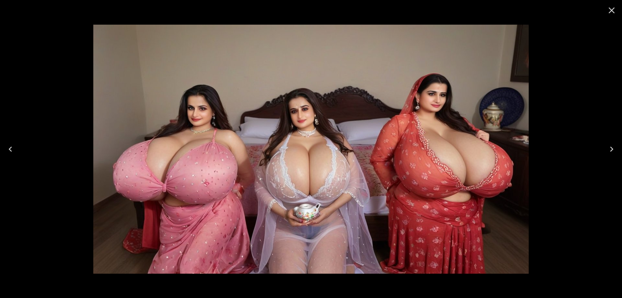
click at [614, 150] on icon "Next" at bounding box center [612, 149] width 10 height 10
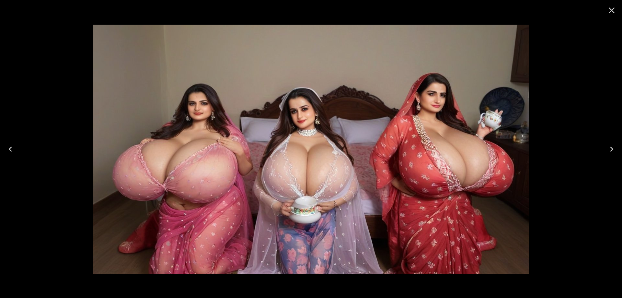
click at [614, 150] on icon "Next" at bounding box center [612, 149] width 10 height 10
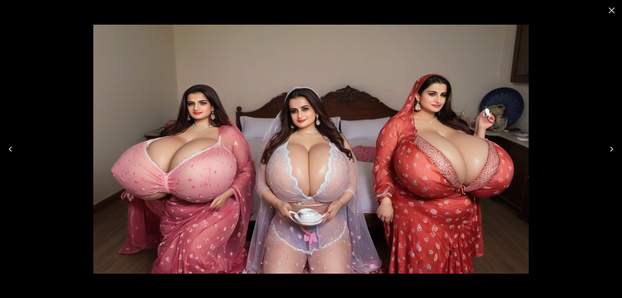
click at [614, 150] on icon "Next" at bounding box center [612, 149] width 10 height 10
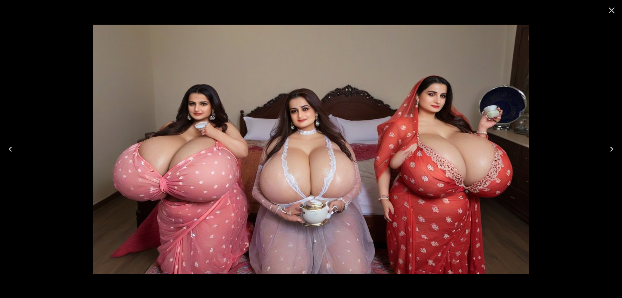
click at [614, 150] on icon "Next" at bounding box center [612, 149] width 10 height 10
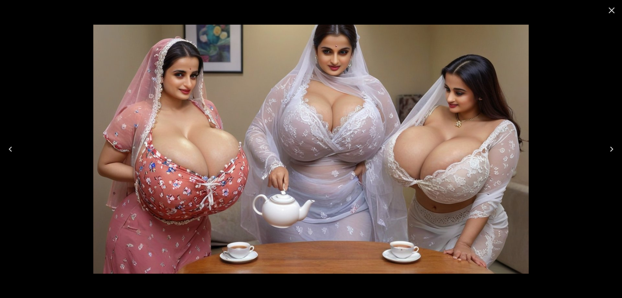
click at [614, 150] on icon "Next" at bounding box center [612, 149] width 10 height 10
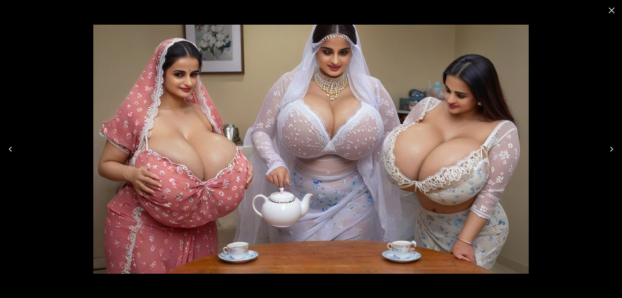
click at [596, 155] on div at bounding box center [311, 149] width 622 height 298
click at [611, 148] on icon "Next" at bounding box center [612, 149] width 10 height 10
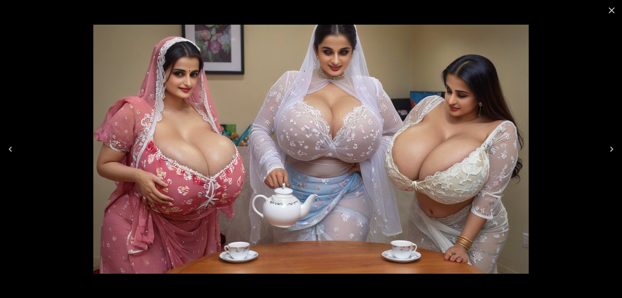
click at [611, 148] on icon "Next" at bounding box center [612, 149] width 10 height 10
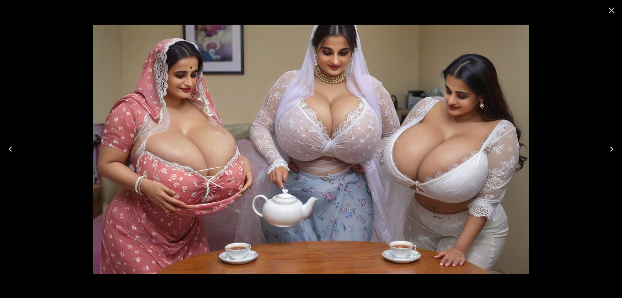
click at [622, 144] on button "Next" at bounding box center [612, 149] width 21 height 26
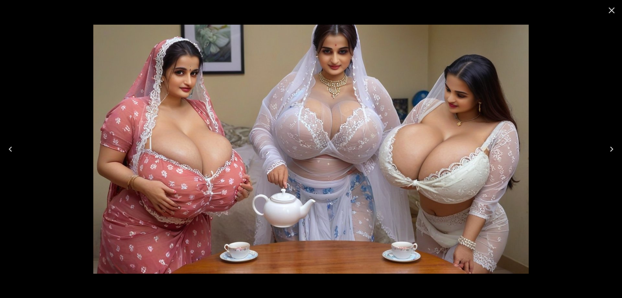
click at [615, 150] on icon "Next" at bounding box center [612, 149] width 10 height 10
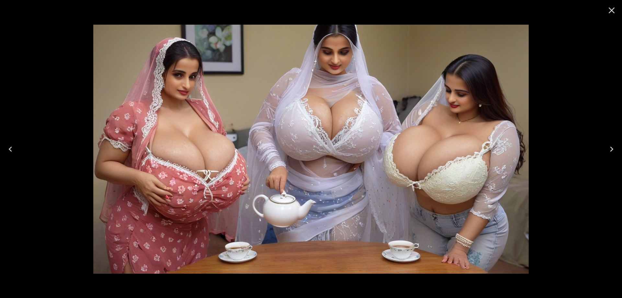
click at [602, 154] on button "Next" at bounding box center [612, 149] width 21 height 26
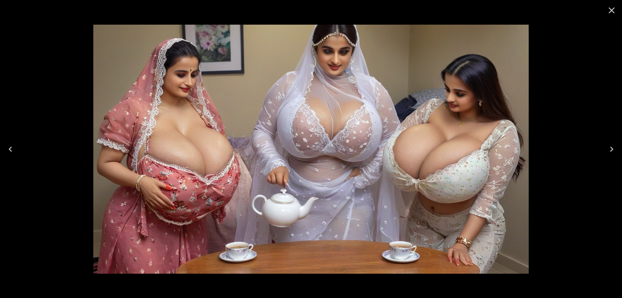
click at [604, 153] on button "Next" at bounding box center [612, 149] width 21 height 26
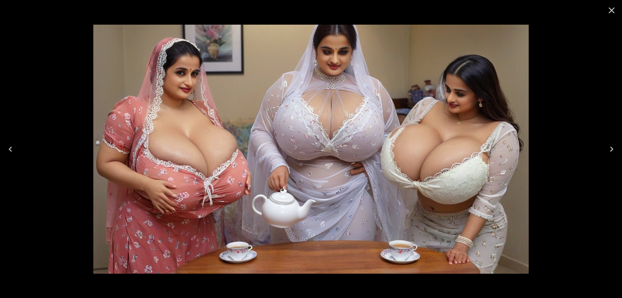
click at [604, 153] on button "Next" at bounding box center [612, 149] width 21 height 26
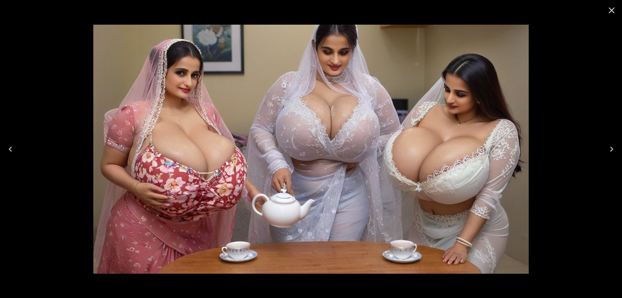
click at [604, 153] on button "Next" at bounding box center [612, 149] width 21 height 26
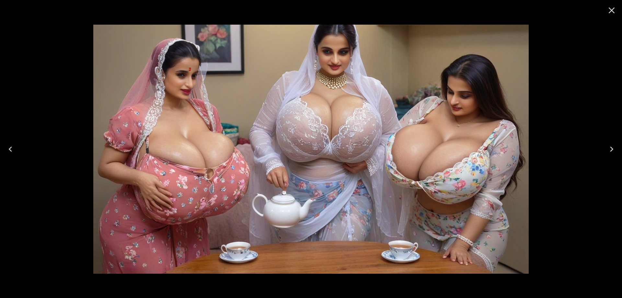
click at [604, 153] on button "Next" at bounding box center [612, 149] width 21 height 26
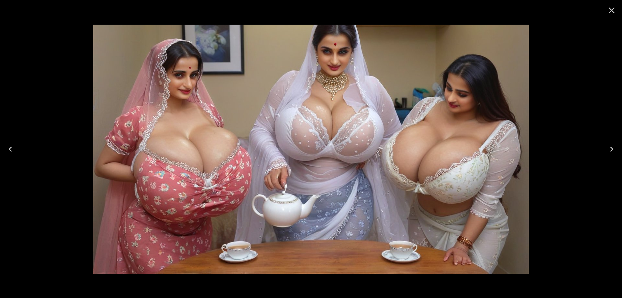
click at [604, 153] on button "Next" at bounding box center [612, 149] width 21 height 26
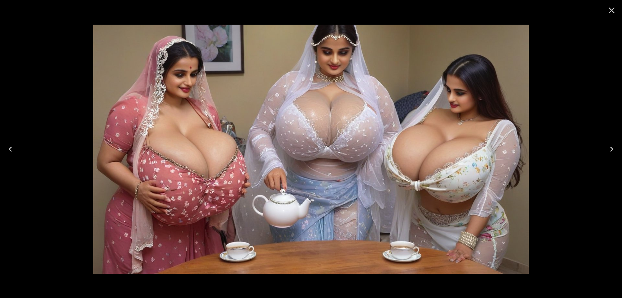
click at [604, 153] on button "Next" at bounding box center [612, 149] width 21 height 26
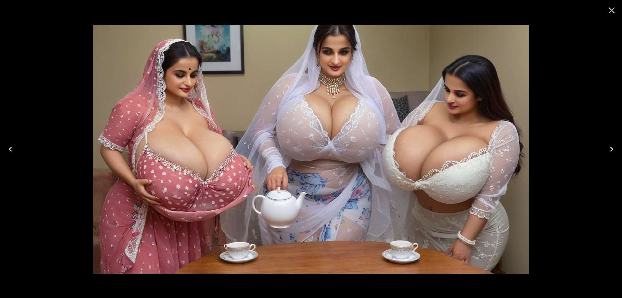
click at [604, 153] on button "Next" at bounding box center [612, 149] width 21 height 26
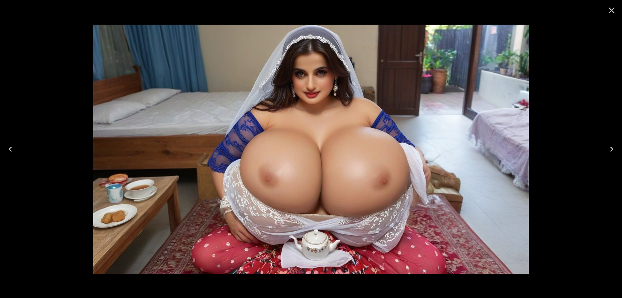
click at [604, 153] on button "Next" at bounding box center [612, 149] width 21 height 26
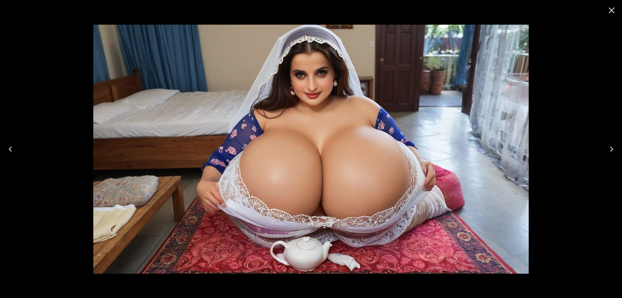
click at [617, 149] on button "Next" at bounding box center [612, 149] width 21 height 26
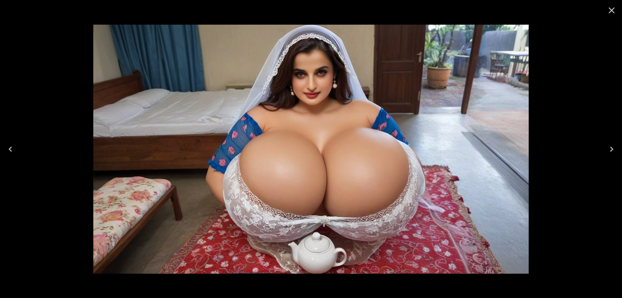
click at [611, 152] on icon "Next" at bounding box center [612, 149] width 10 height 10
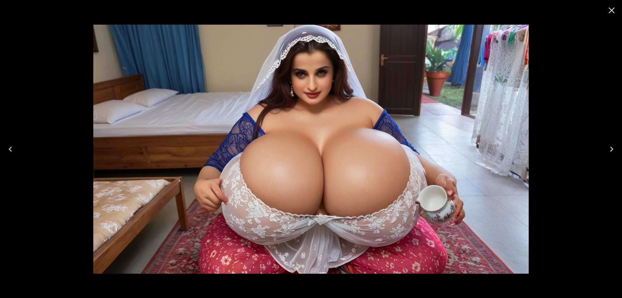
click at [611, 146] on icon "Next" at bounding box center [612, 149] width 10 height 10
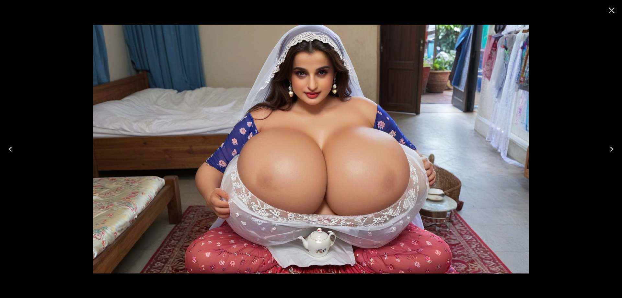
click at [611, 146] on icon "Next" at bounding box center [612, 149] width 10 height 10
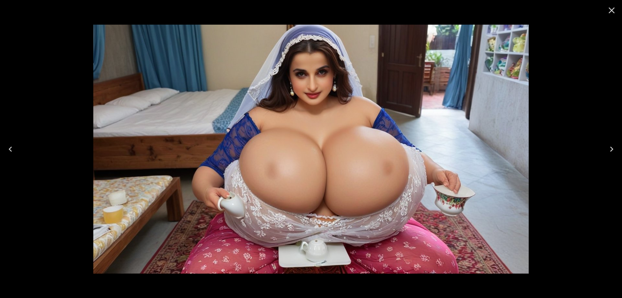
click at [609, 147] on icon "Next" at bounding box center [612, 149] width 10 height 10
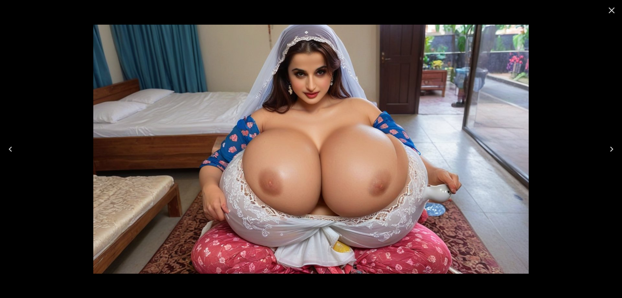
click at [609, 147] on icon "Next" at bounding box center [612, 149] width 10 height 10
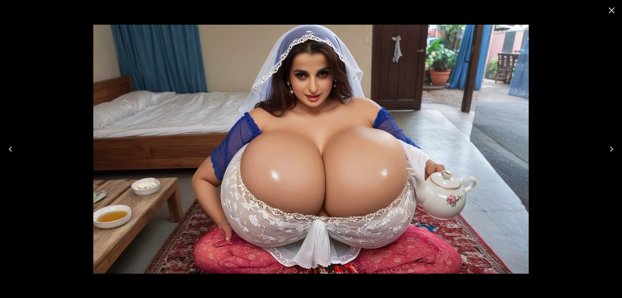
click at [612, 152] on icon "Next" at bounding box center [612, 149] width 10 height 10
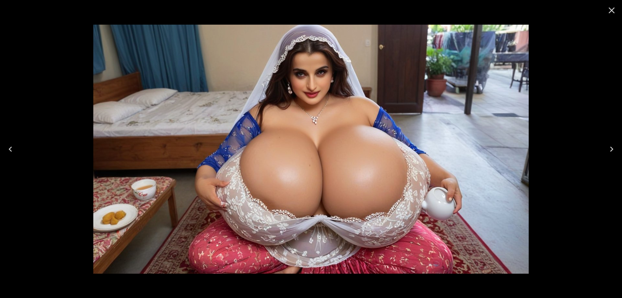
click at [612, 152] on icon "Next" at bounding box center [612, 149] width 10 height 10
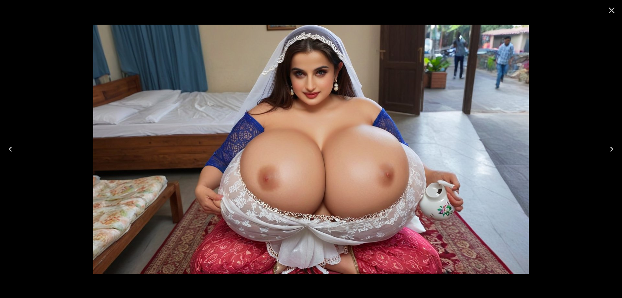
click at [612, 152] on icon "Next" at bounding box center [612, 149] width 10 height 10
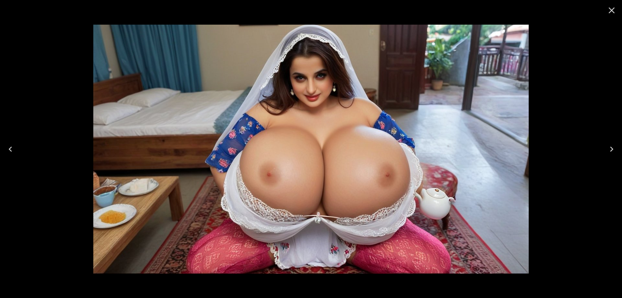
click at [612, 152] on icon "Next" at bounding box center [612, 149] width 10 height 10
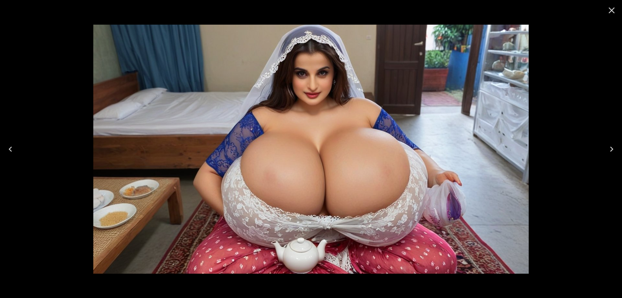
click at [612, 152] on icon "Next" at bounding box center [612, 149] width 10 height 10
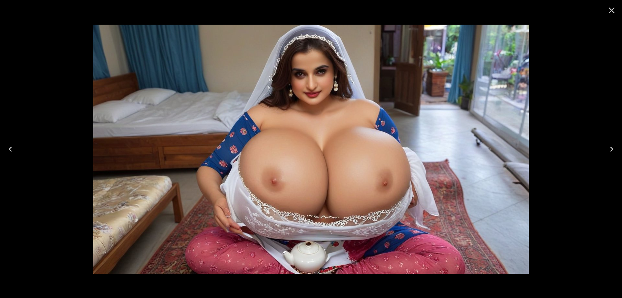
click at [612, 152] on icon "Next" at bounding box center [612, 149] width 10 height 10
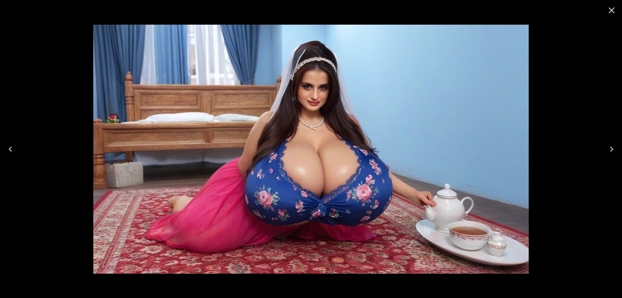
click at [612, 152] on icon "Next" at bounding box center [612, 149] width 10 height 10
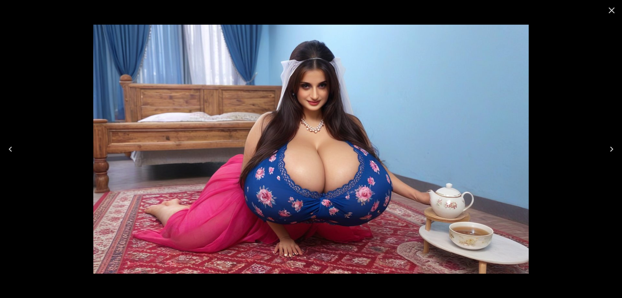
drag, startPoint x: 469, startPoint y: 134, endPoint x: 477, endPoint y: 85, distance: 49.5
click at [467, 91] on img at bounding box center [311, 149] width 436 height 249
click at [606, 13] on button "Close" at bounding box center [612, 11] width 16 height 16
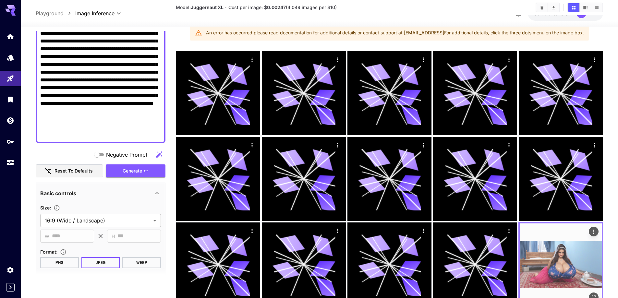
scroll to position [0, 0]
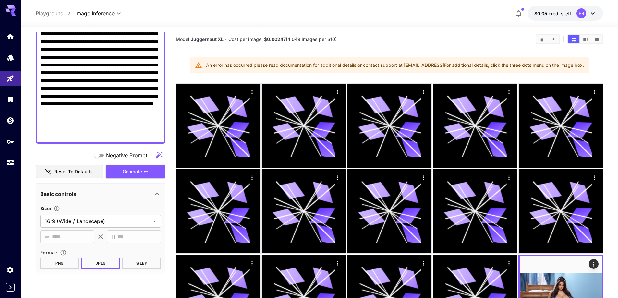
click at [539, 34] on div "Model: Juggernaut XL · Cost per image: $ 0.00247 (4,049 images per $10)" at bounding box center [389, 39] width 427 height 15
click at [539, 38] on icon "Clear Images" at bounding box center [541, 39] width 5 height 5
